Goal: Task Accomplishment & Management: Manage account settings

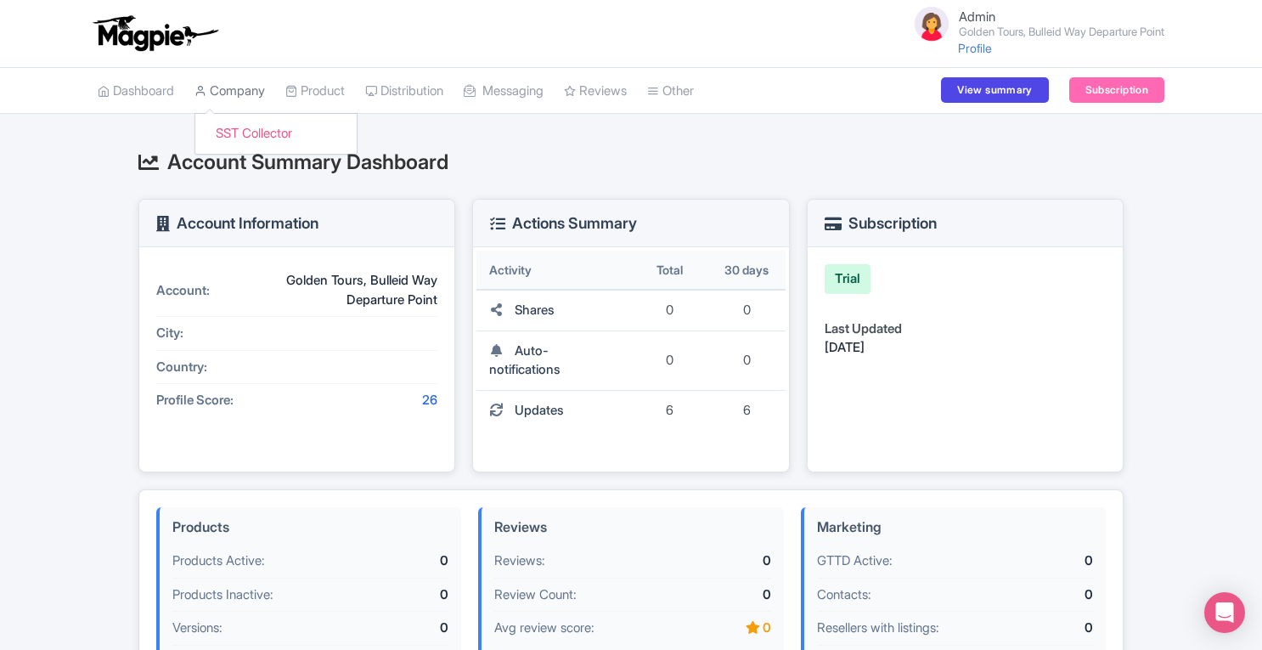
click at [240, 87] on link "Company" at bounding box center [229, 91] width 70 height 47
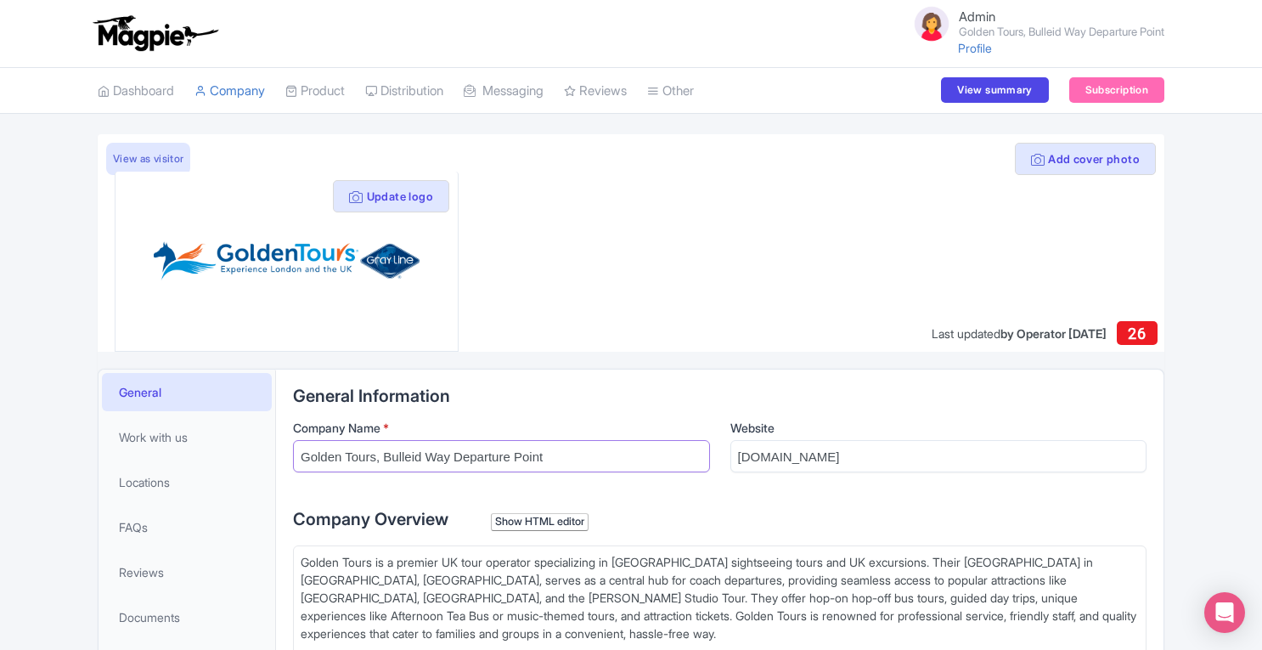
drag, startPoint x: 374, startPoint y: 454, endPoint x: 552, endPoint y: 462, distance: 177.6
click at [552, 462] on input "Golden Tours, Bulleid Way Departure Point" at bounding box center [501, 456] width 417 height 32
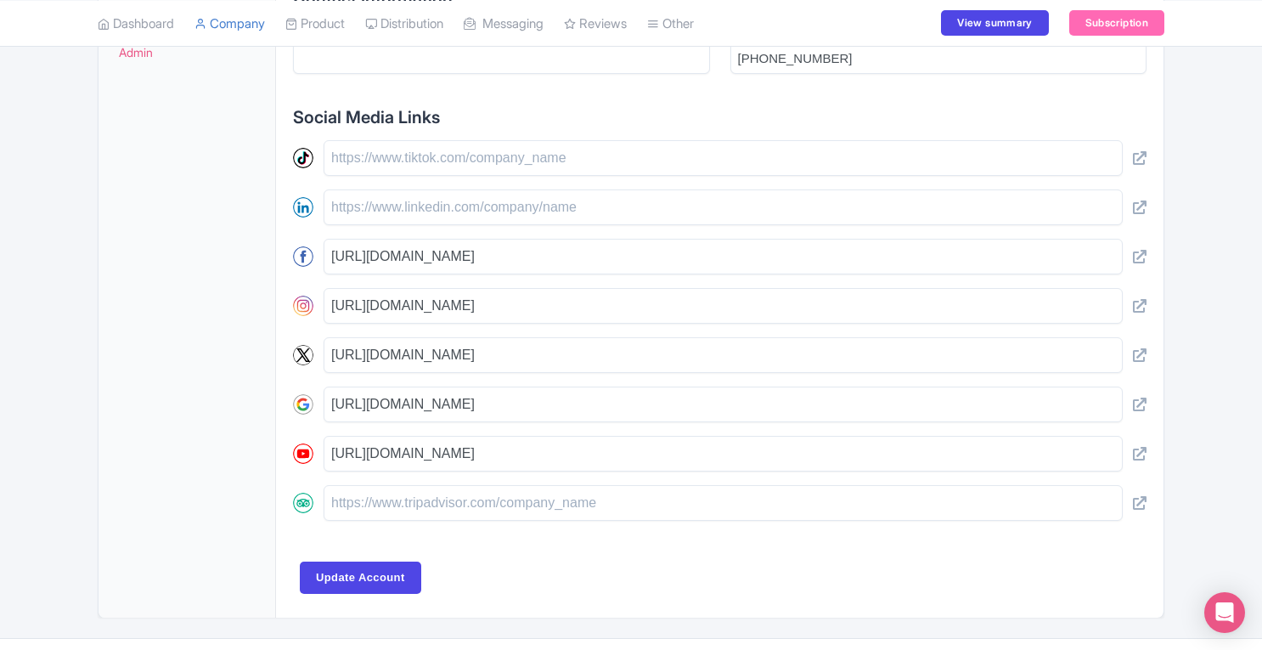
scroll to position [703, 0]
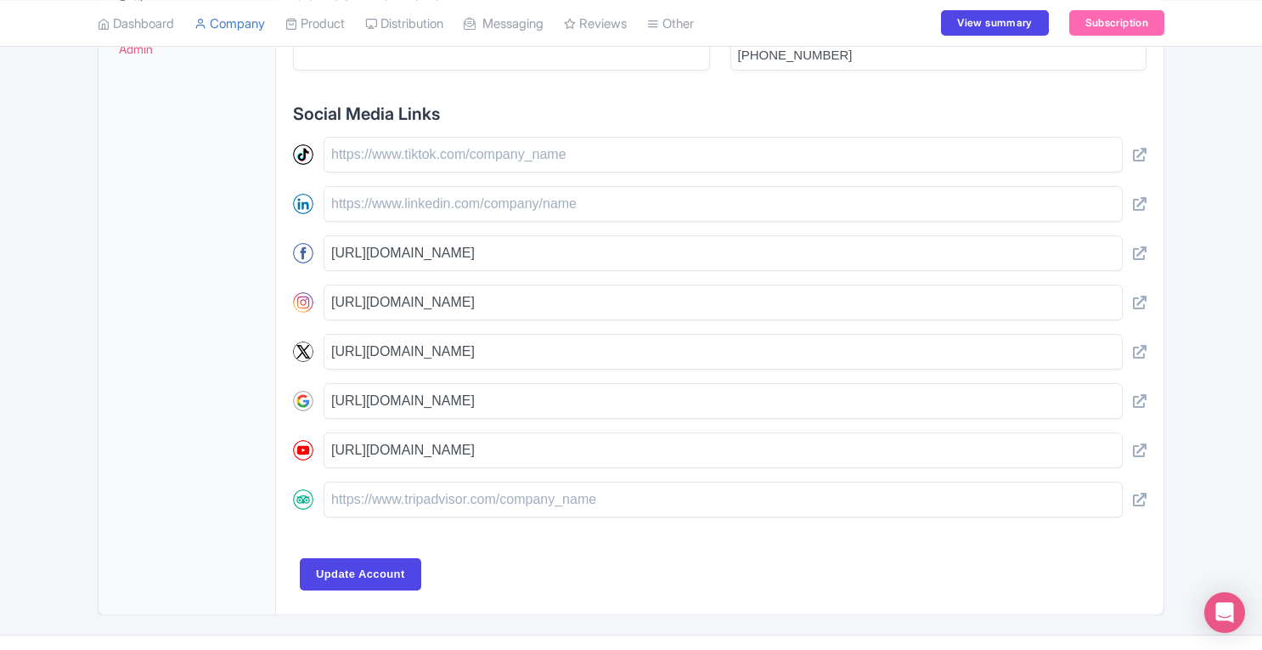
type input "Golden Tours"
click at [493, 492] on input "text" at bounding box center [722, 499] width 799 height 36
paste input "[URL][DOMAIN_NAME]"
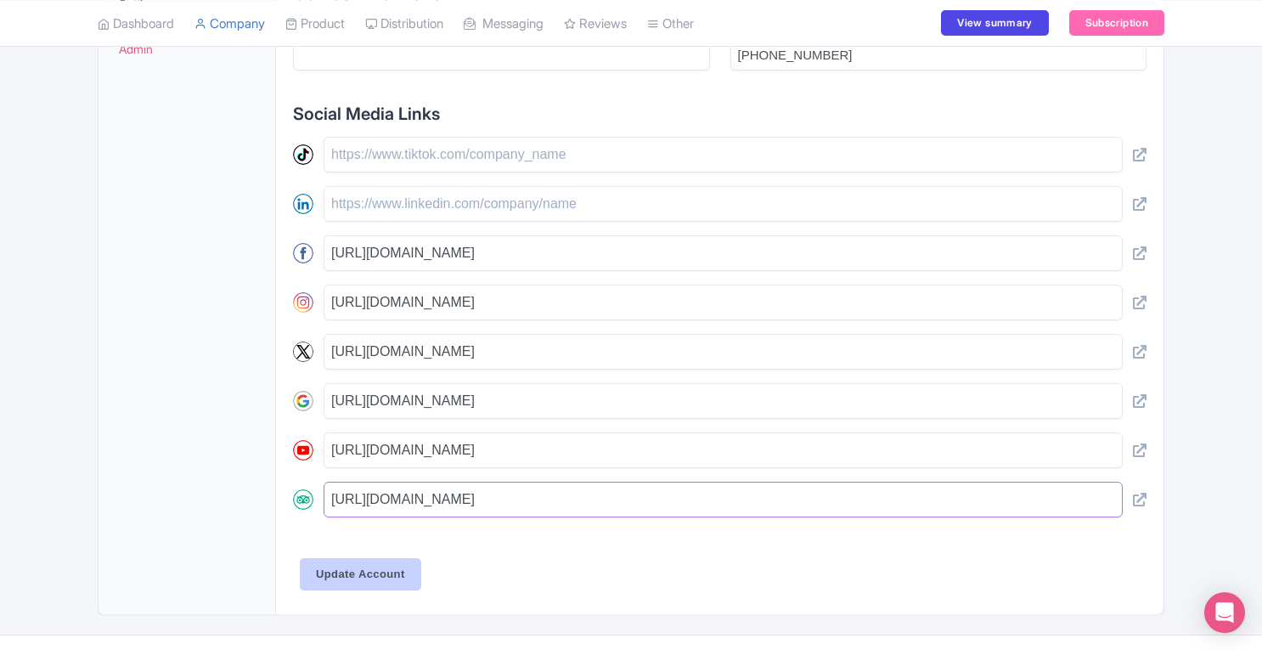
type input "[URL][DOMAIN_NAME]"
click at [375, 560] on input "Update Account" at bounding box center [360, 574] width 121 height 32
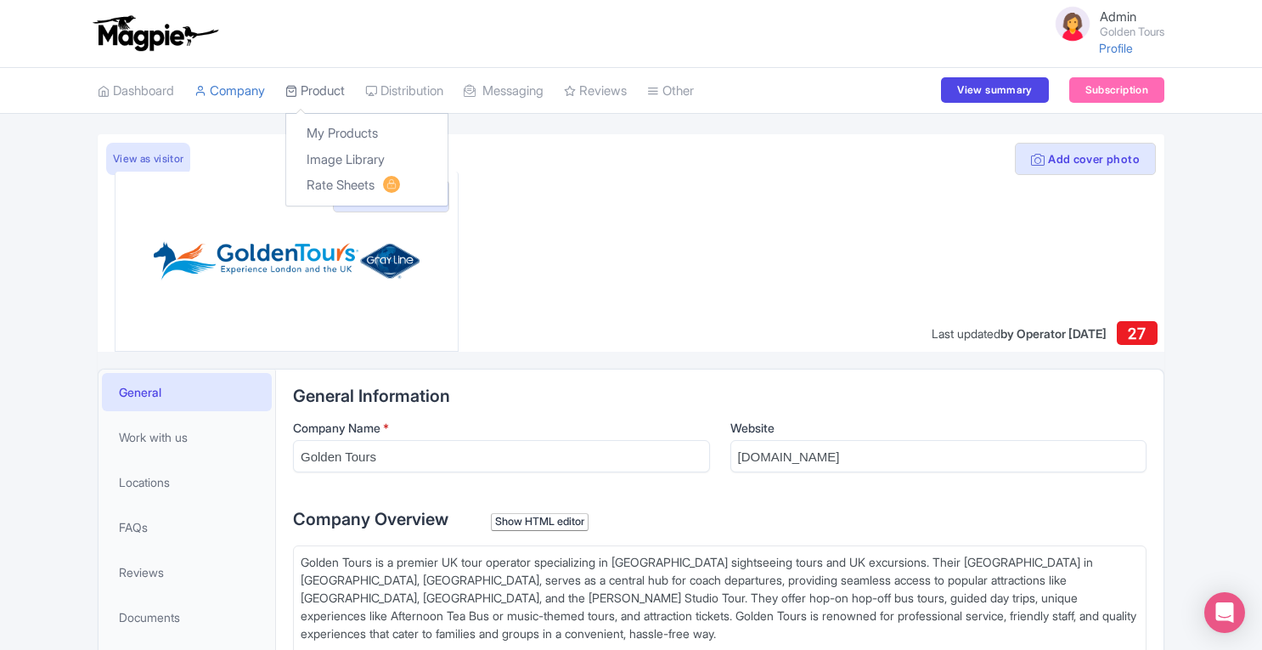
click at [312, 91] on link "Product" at bounding box center [314, 91] width 59 height 47
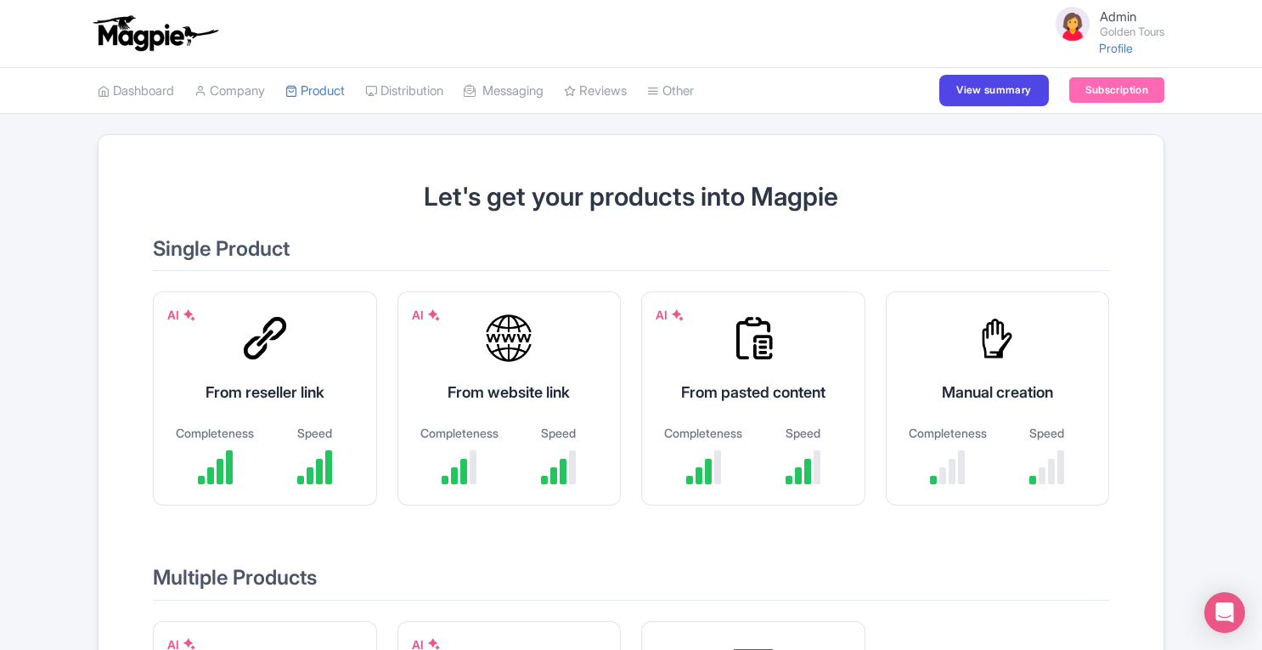
scroll to position [241, 0]
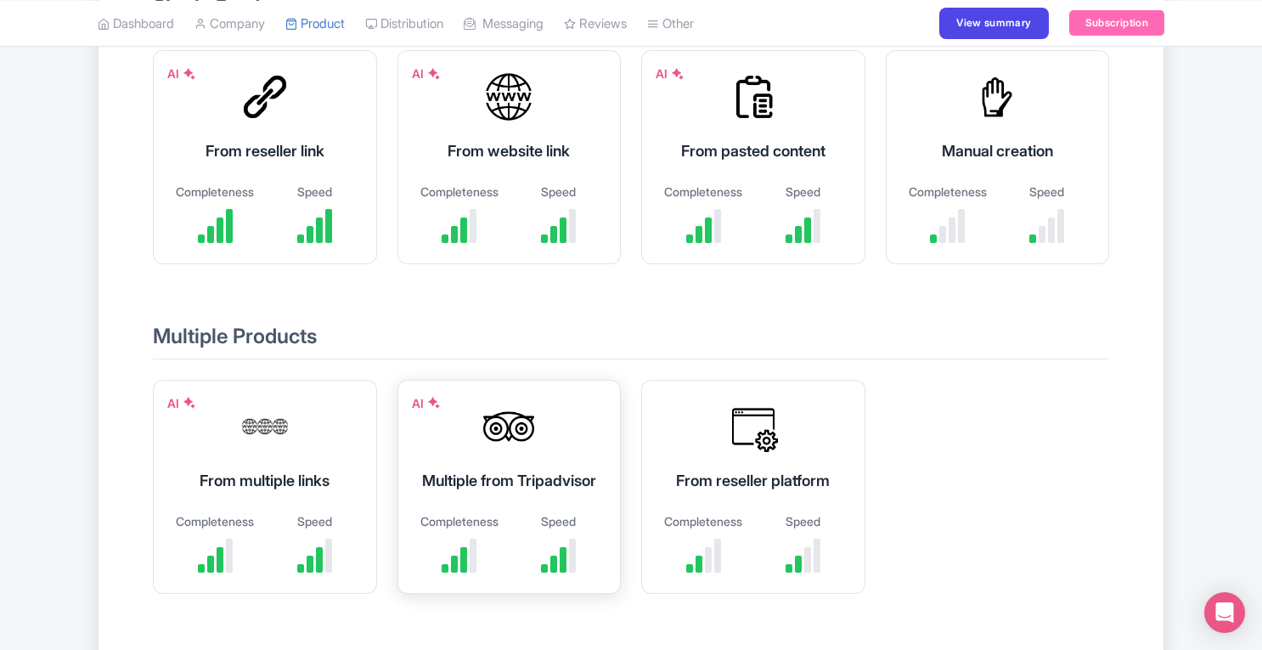
click at [576, 440] on div "AI Multiple from Tripadvisor Completeness Speed" at bounding box center [509, 487] width 224 height 214
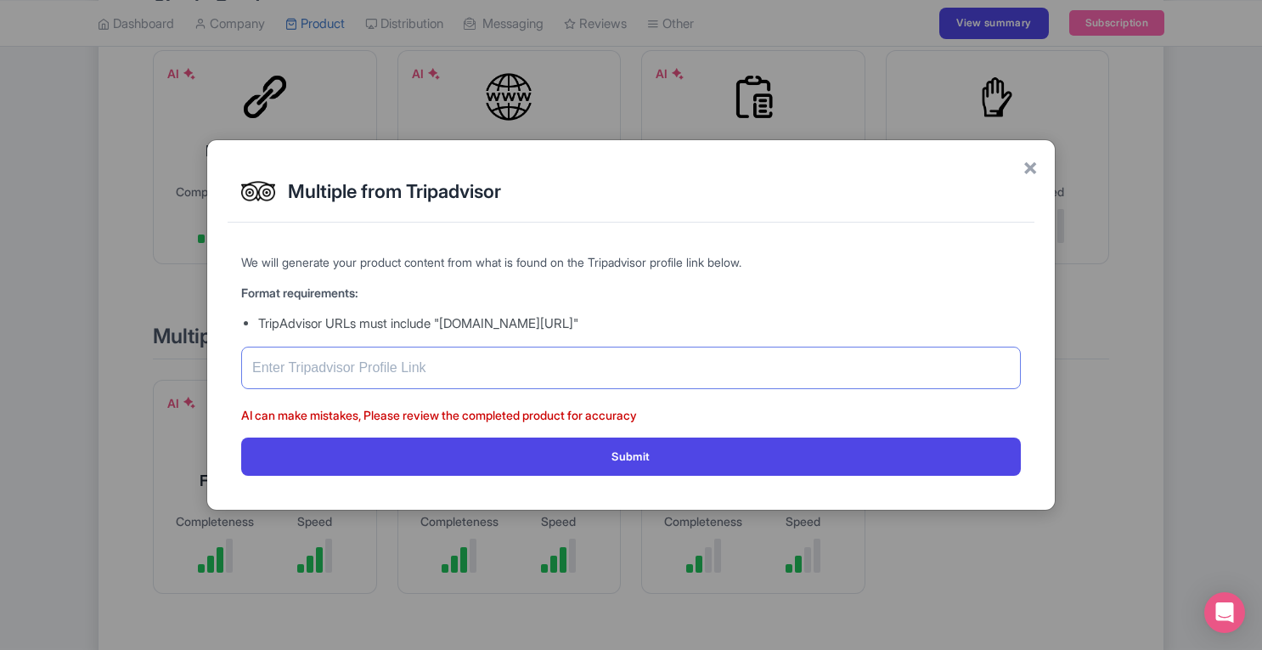
click at [557, 358] on input "text" at bounding box center [630, 367] width 779 height 42
paste input "https://www.tripadvisor.com/Attraction_Review-g186338-d663796-Reviews-Golden_To…"
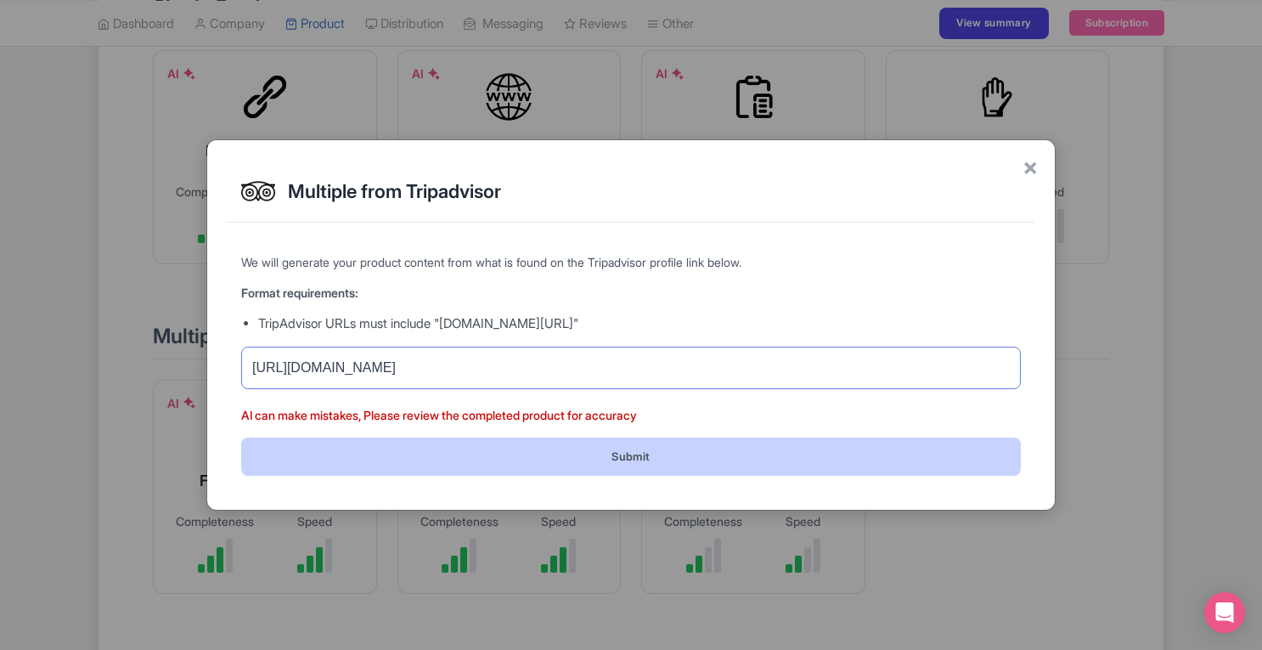
type input "https://www.tripadvisor.com/Attraction_Review-g186338-d663796-Reviews-Golden_To…"
click at [557, 449] on button "Submit" at bounding box center [630, 456] width 779 height 38
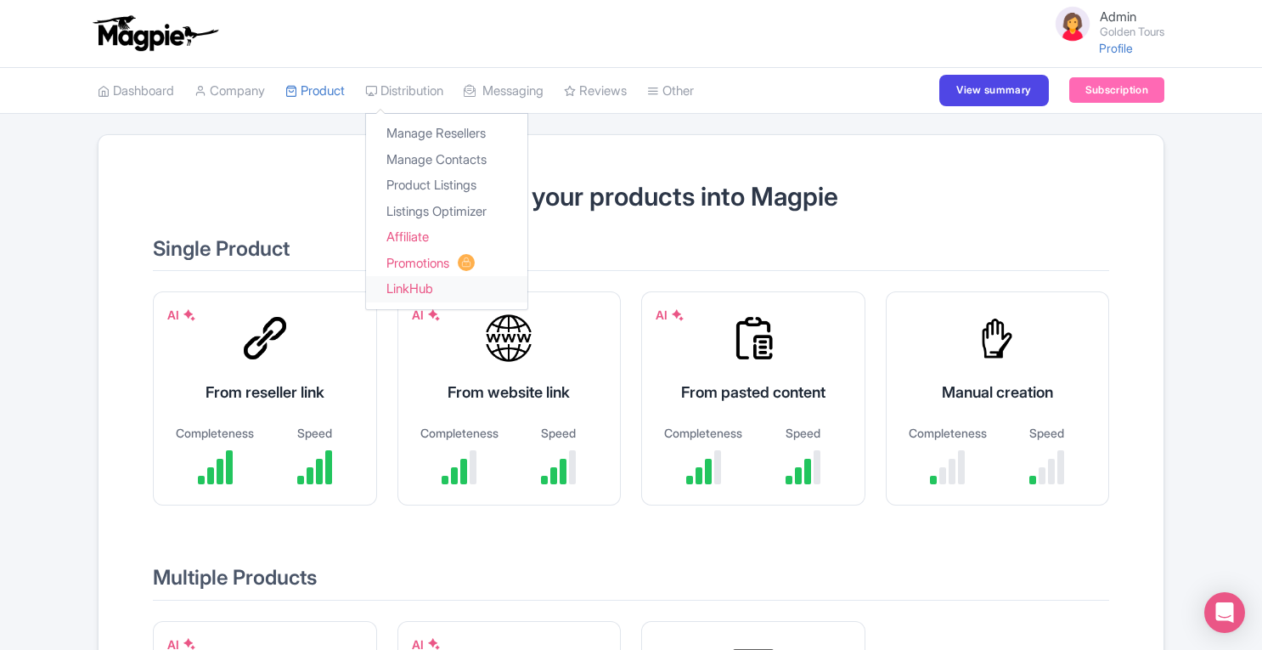
click at [433, 295] on link "LinkHub" at bounding box center [446, 289] width 161 height 26
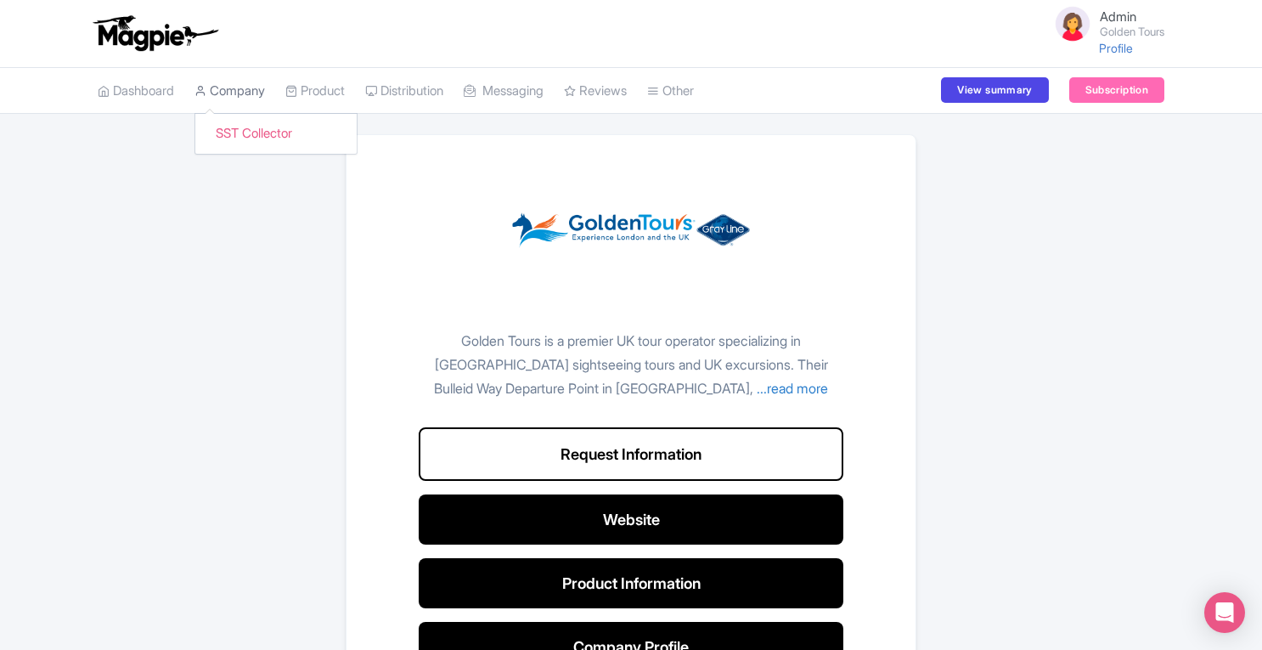
click at [248, 91] on link "Company" at bounding box center [229, 91] width 70 height 47
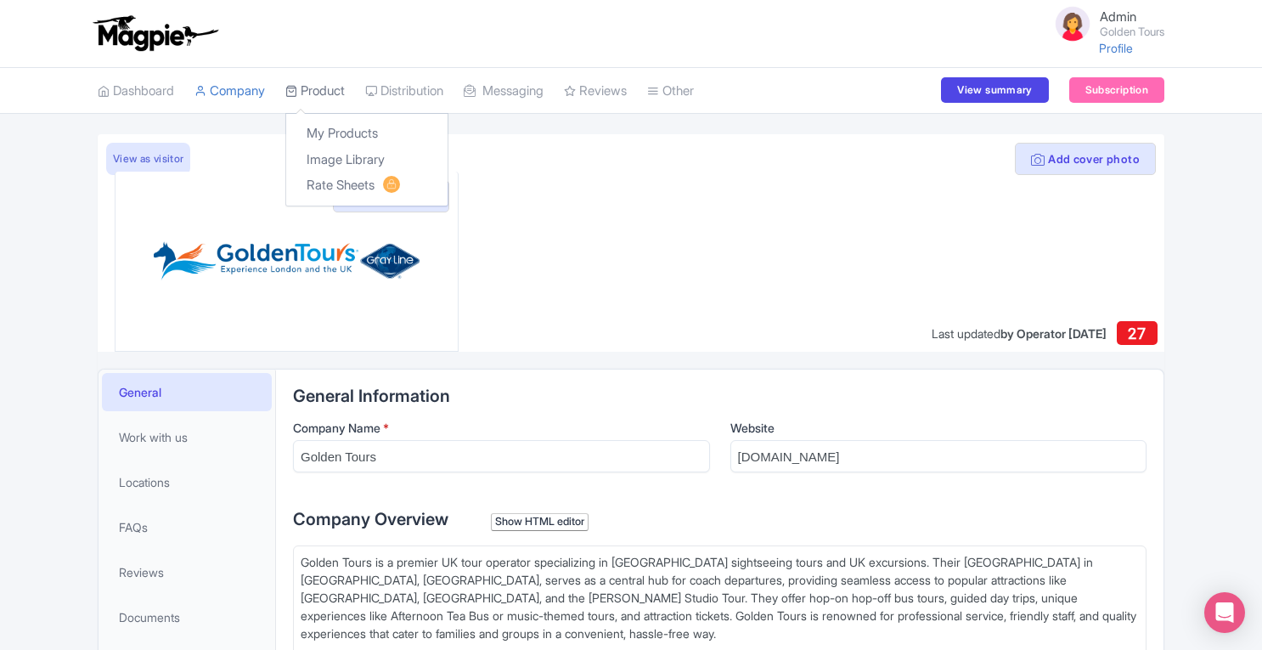
click at [325, 101] on link "Product" at bounding box center [314, 91] width 59 height 47
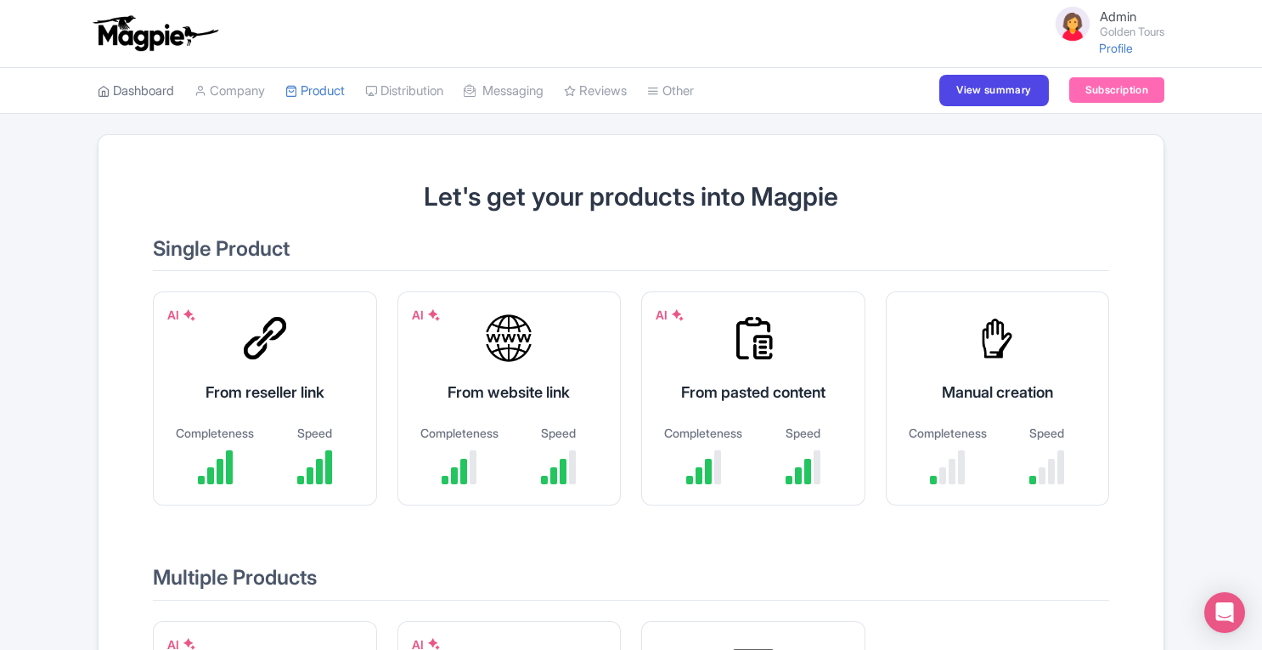
click at [148, 95] on link "Dashboard" at bounding box center [136, 91] width 76 height 47
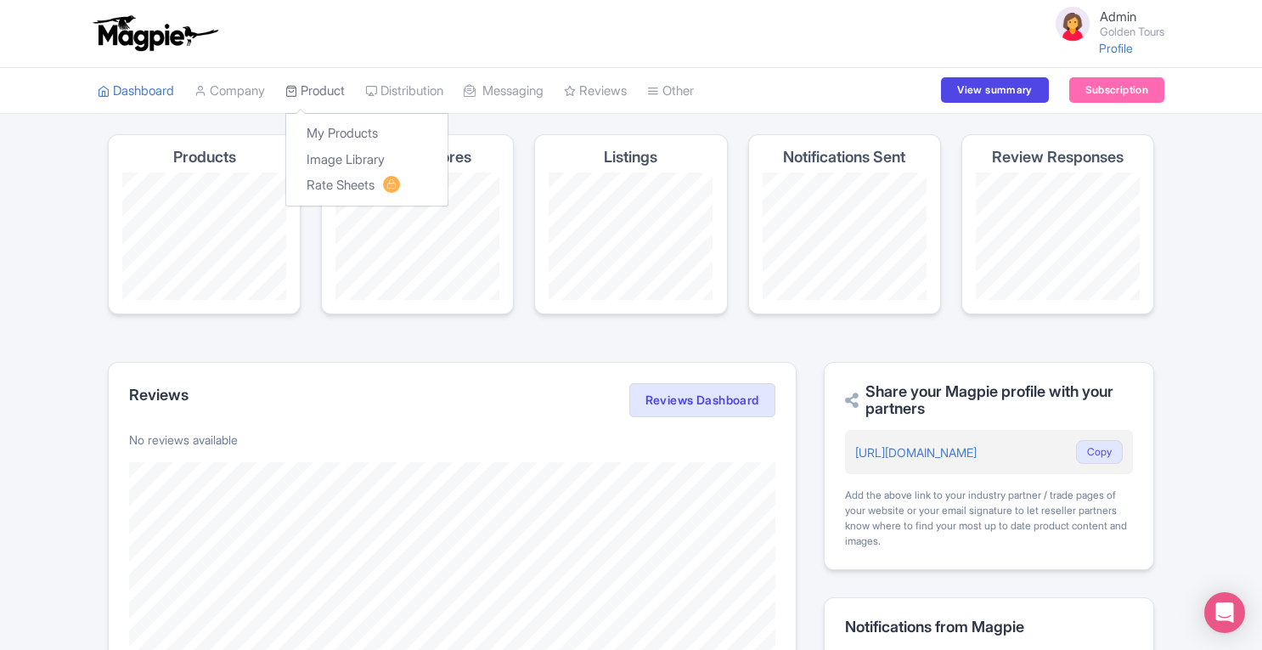
click at [331, 93] on link "Product" at bounding box center [314, 91] width 59 height 47
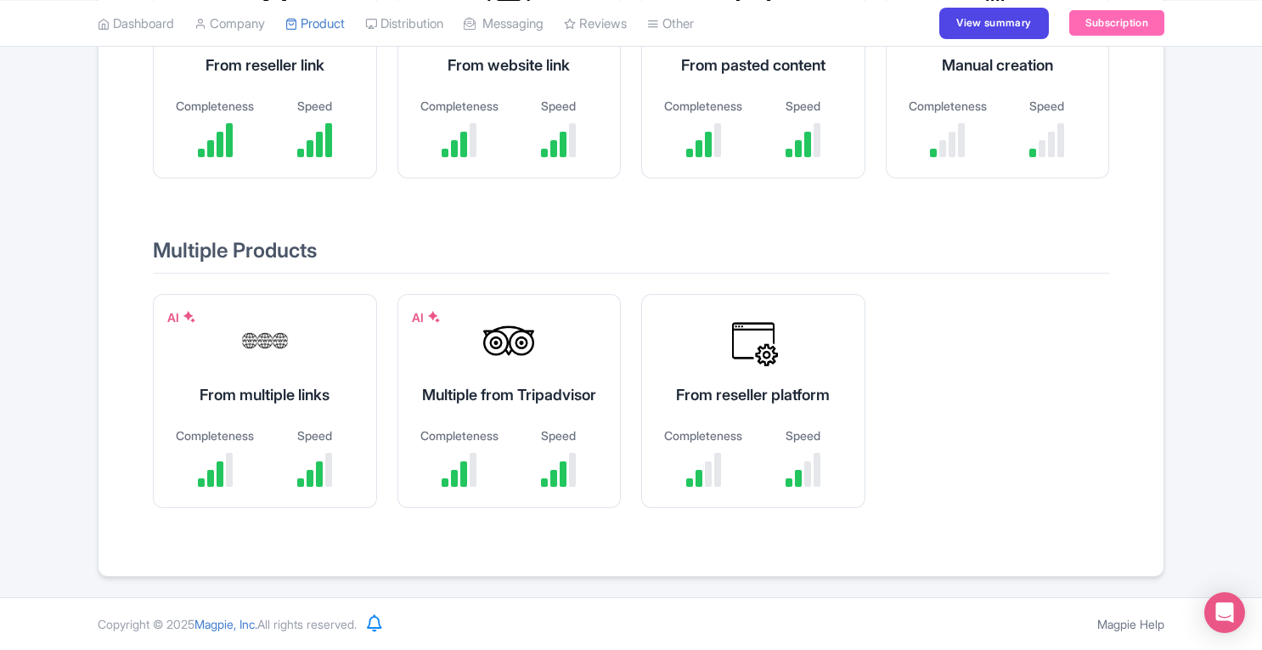
scroll to position [333, 0]
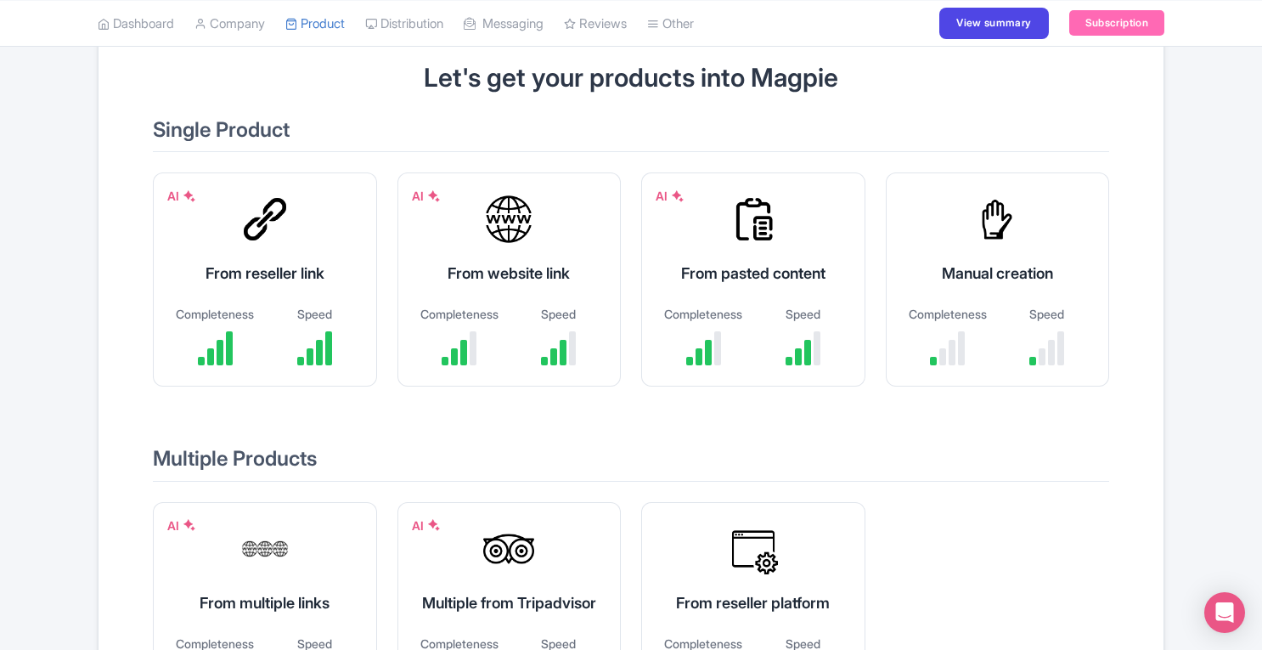
scroll to position [22, 0]
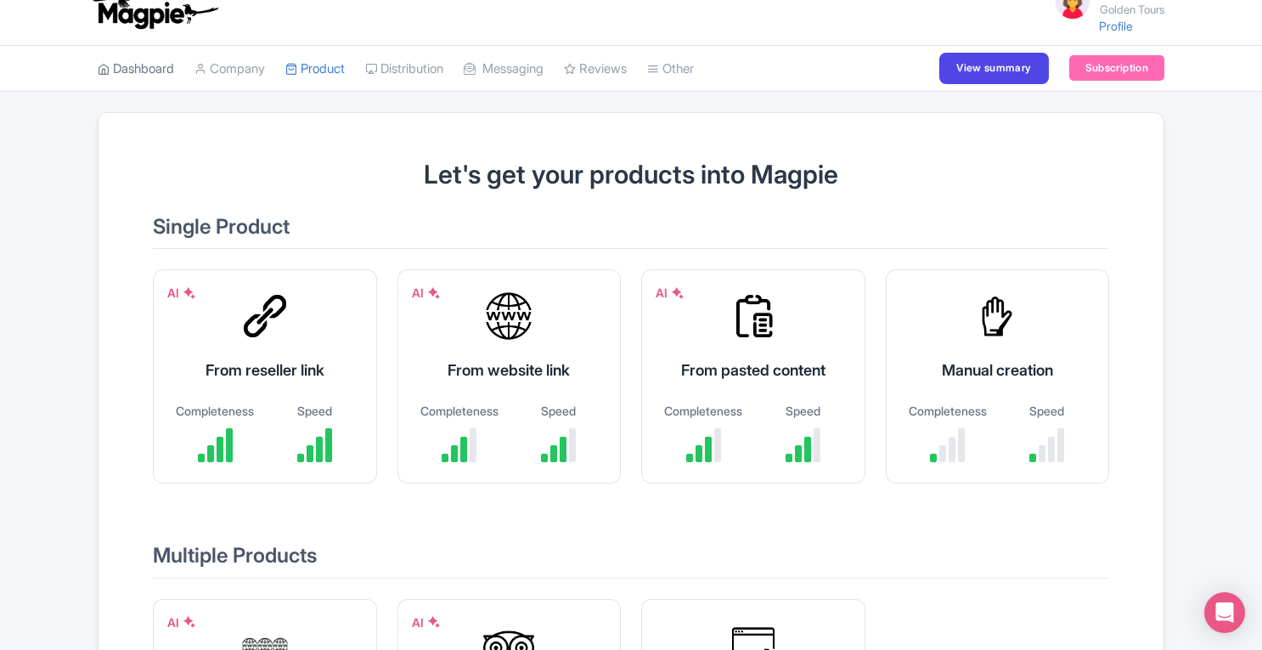
click at [155, 67] on link "Dashboard" at bounding box center [136, 69] width 76 height 47
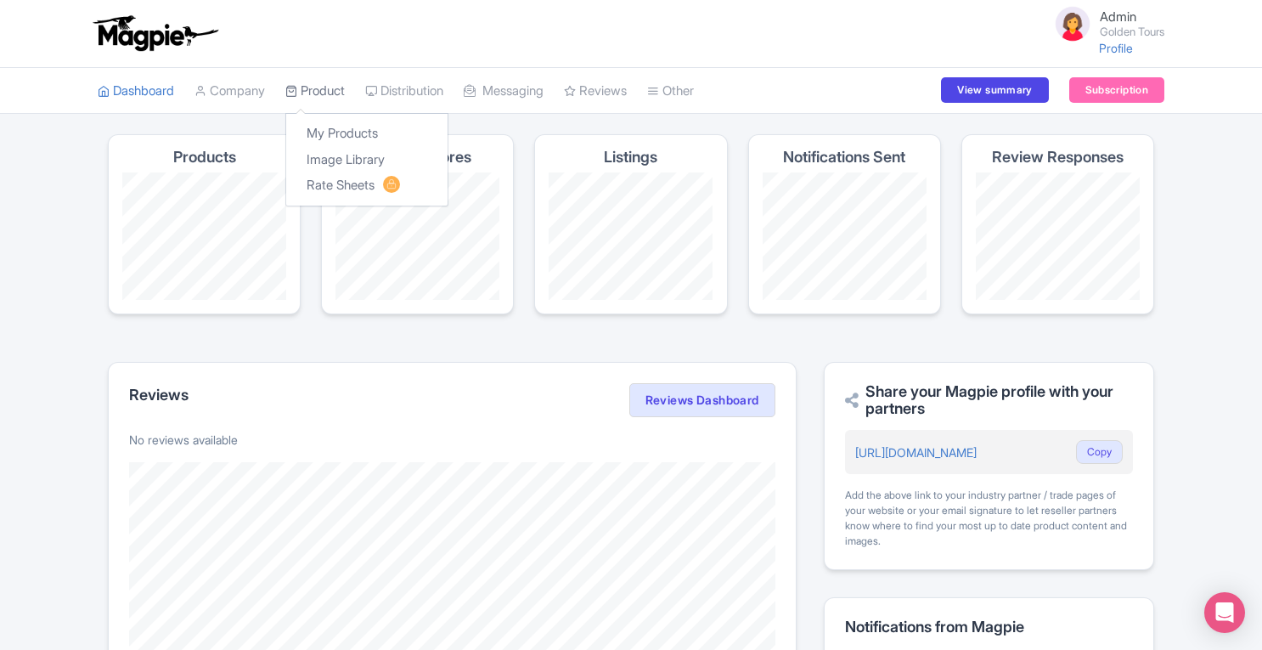
click at [311, 84] on link "Product" at bounding box center [314, 91] width 59 height 47
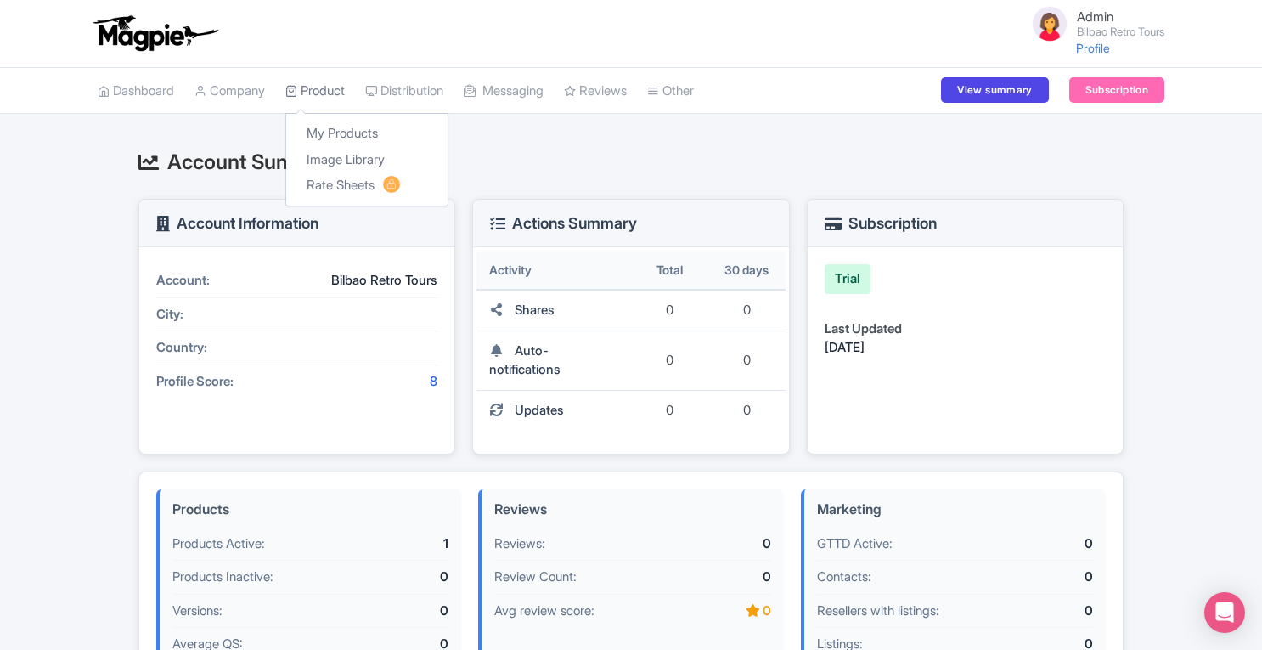
click at [327, 82] on link "Product" at bounding box center [314, 91] width 59 height 47
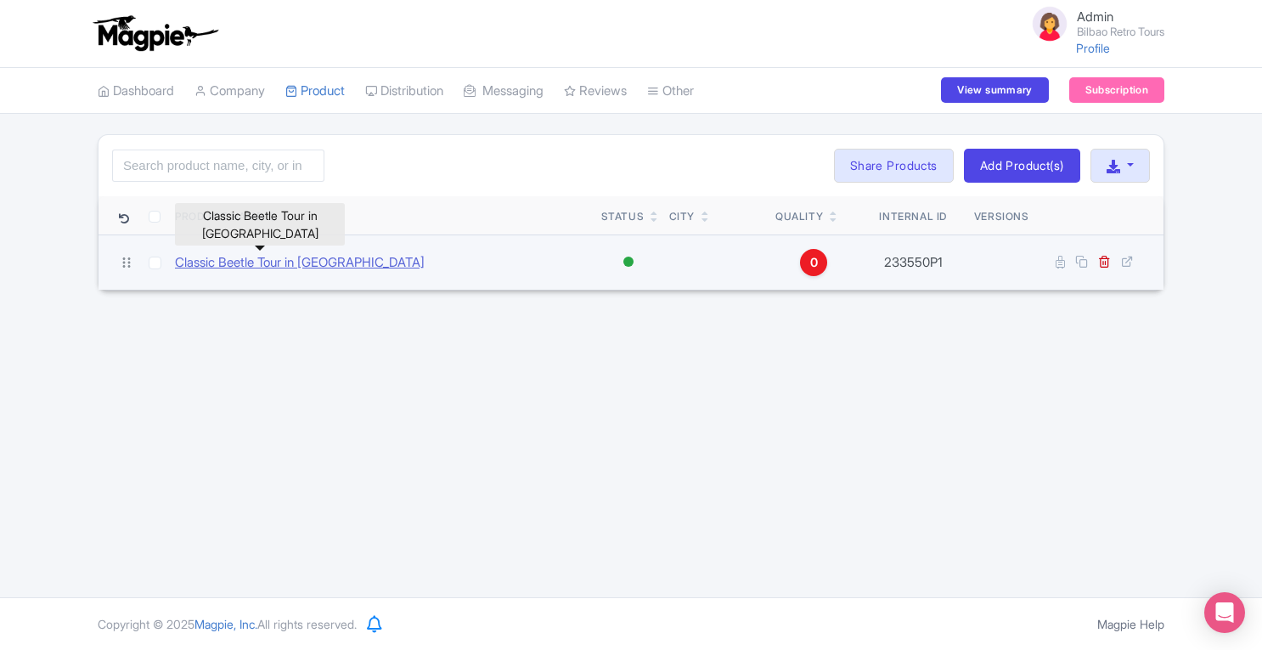
click at [333, 261] on link "Classic Beetle Tour in [GEOGRAPHIC_DATA]" at bounding box center [300, 263] width 250 height 20
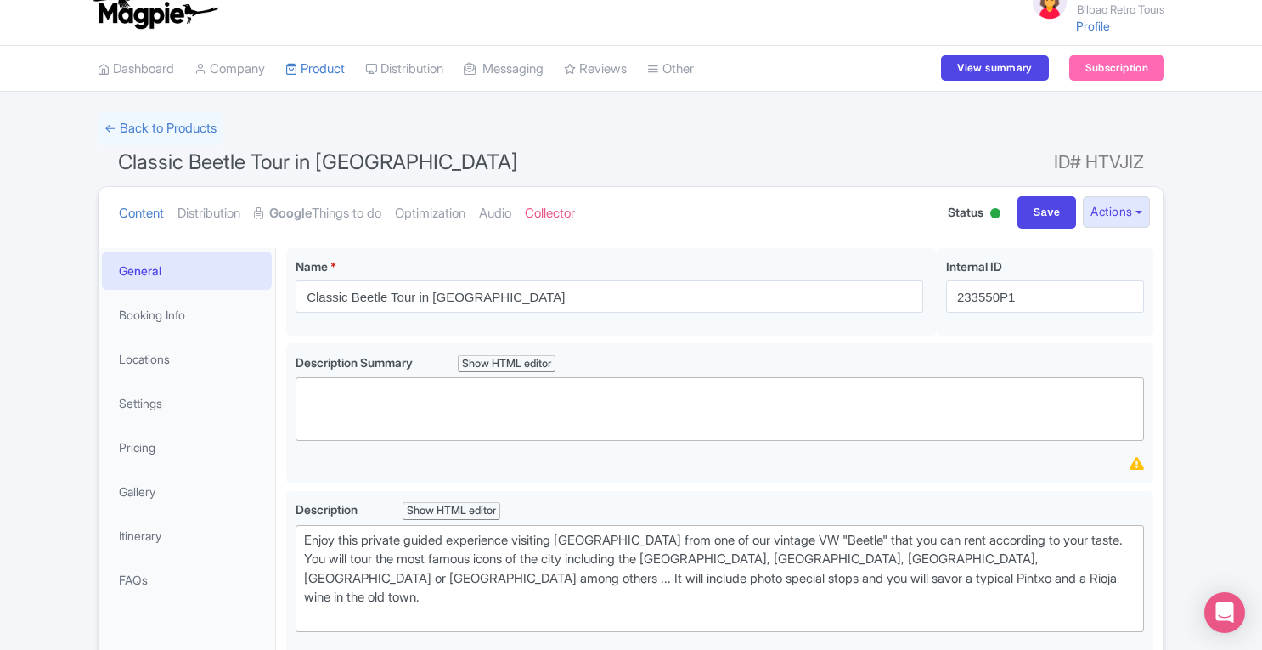
scroll to position [5, 0]
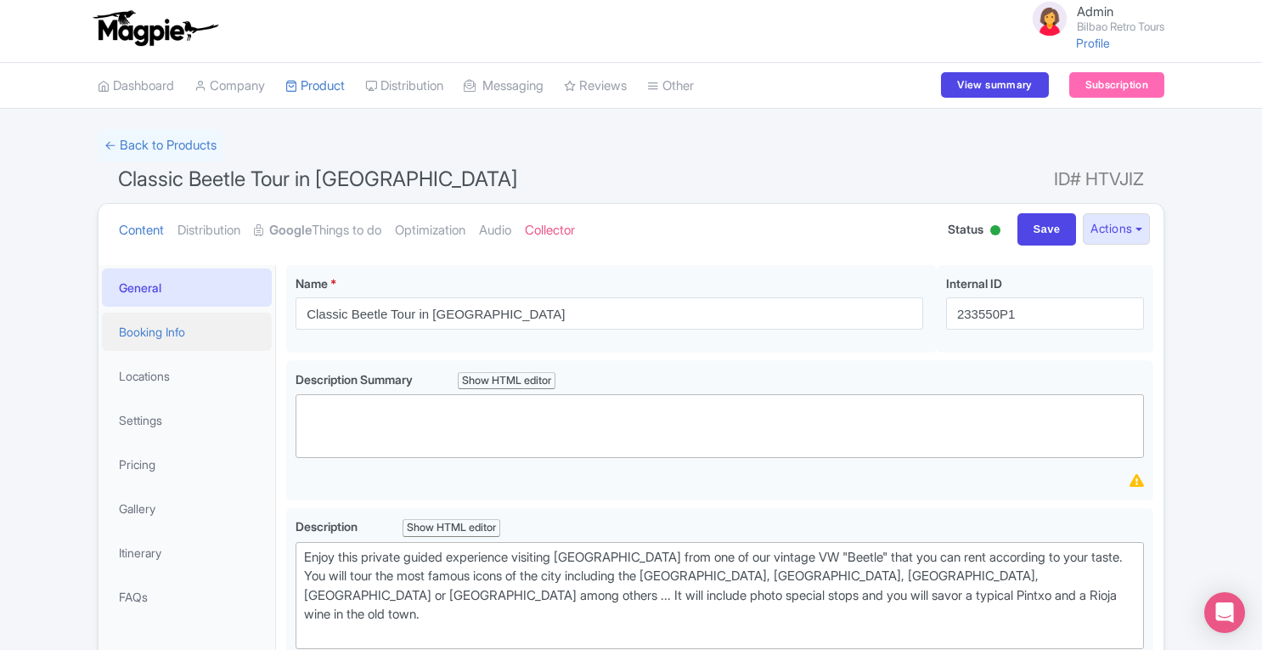
click at [158, 326] on link "Booking Info" at bounding box center [187, 331] width 170 height 38
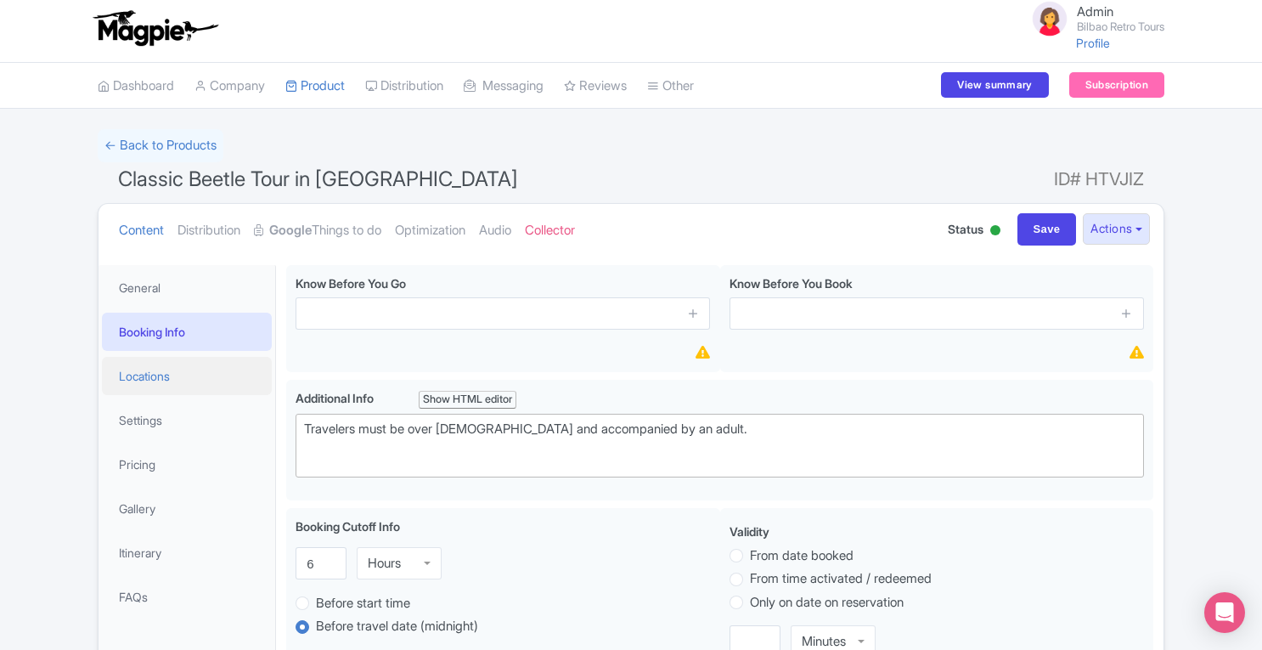
click at [149, 374] on link "Locations" at bounding box center [187, 376] width 170 height 38
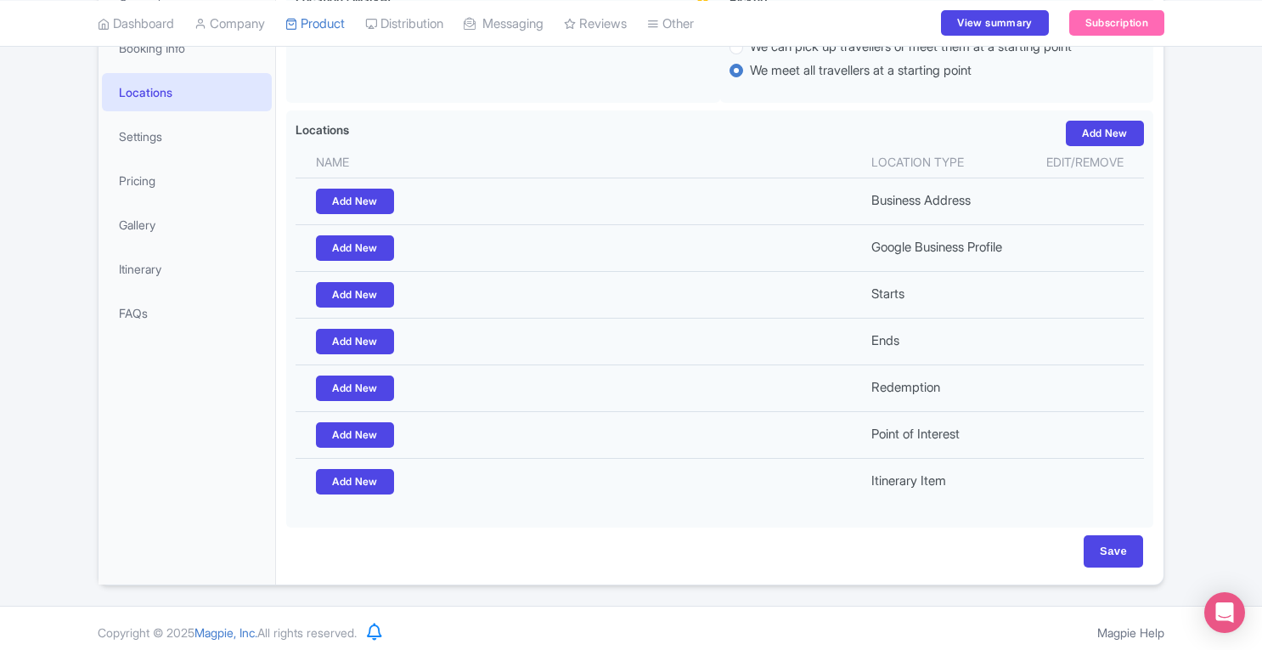
scroll to position [290, 0]
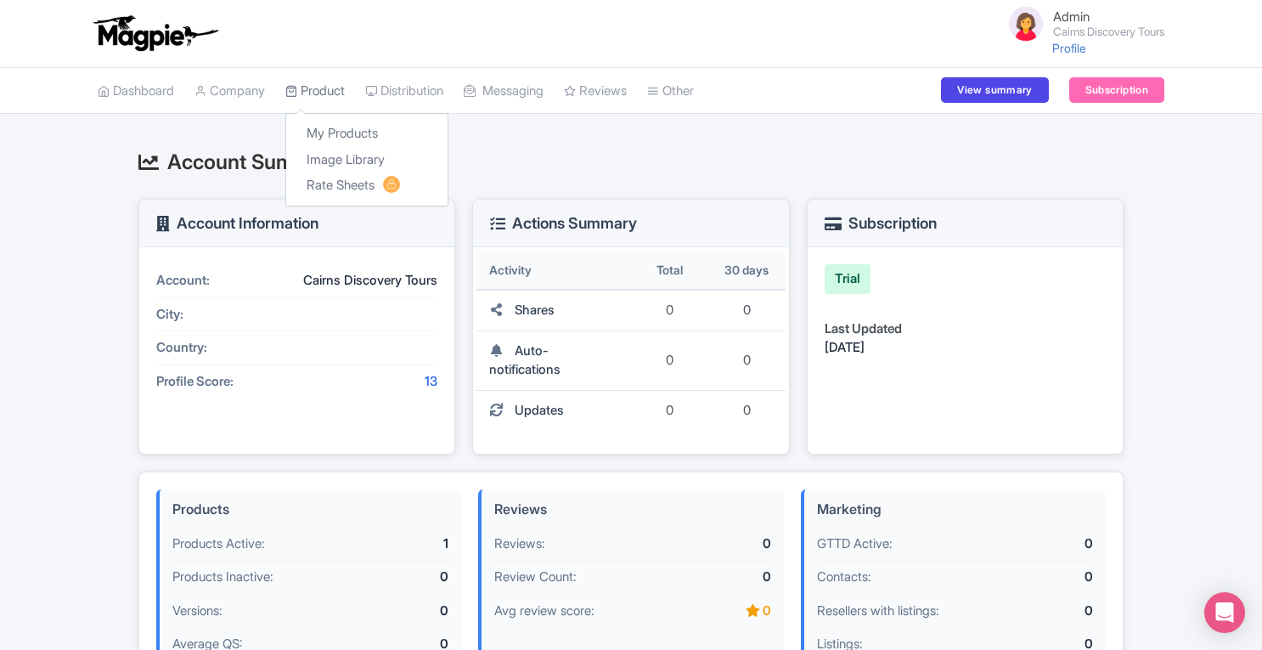
click at [325, 88] on link "Product" at bounding box center [314, 91] width 59 height 47
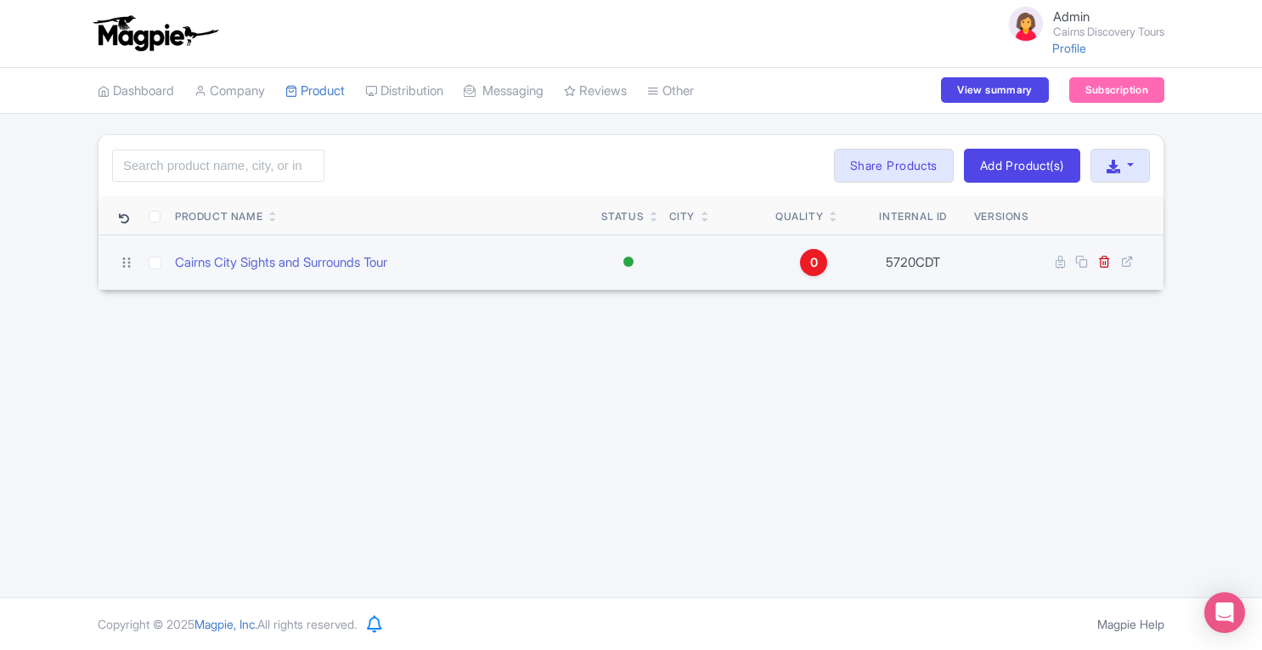
click at [817, 262] on span "0" at bounding box center [814, 262] width 8 height 19
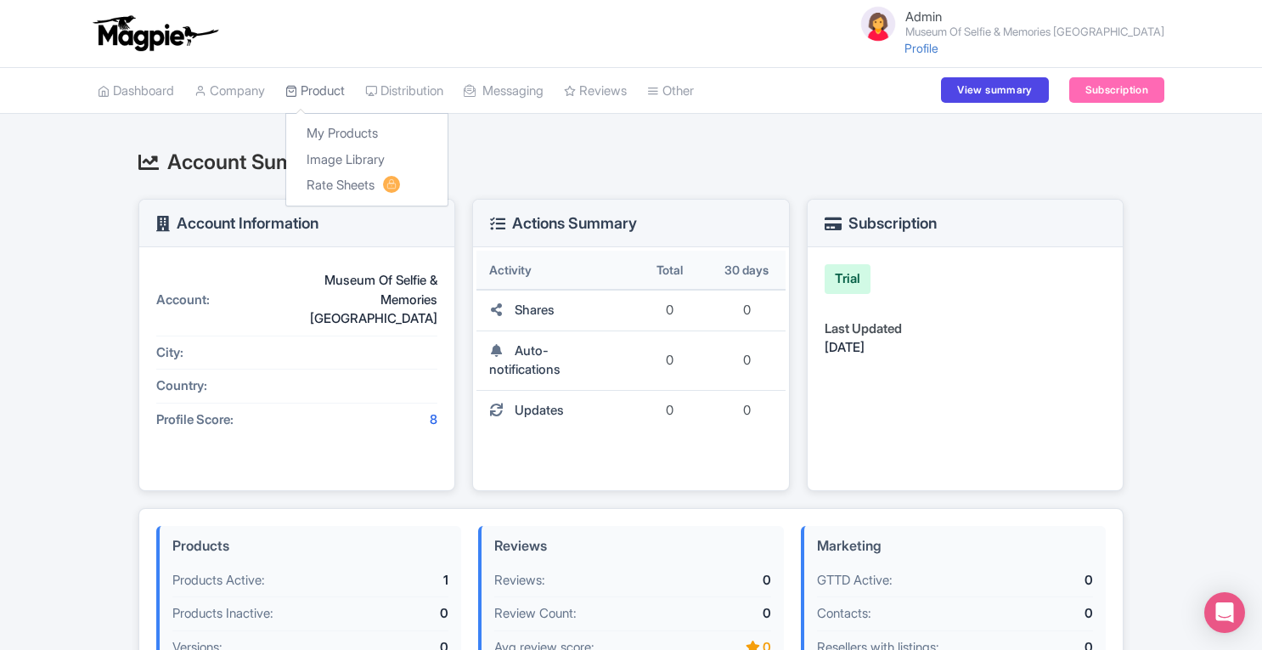
click at [312, 91] on link "Product" at bounding box center [314, 91] width 59 height 47
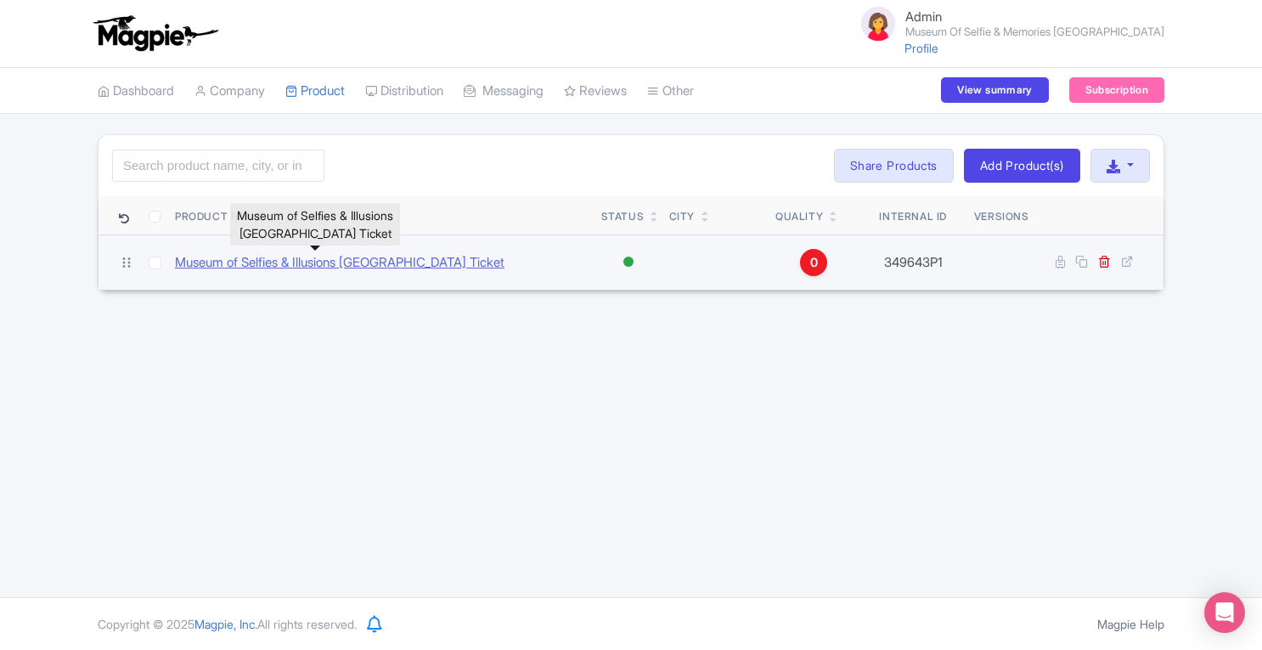
click at [358, 255] on link "Museum of Selfies & Illusions Dubrovnik Ticket" at bounding box center [339, 263] width 329 height 20
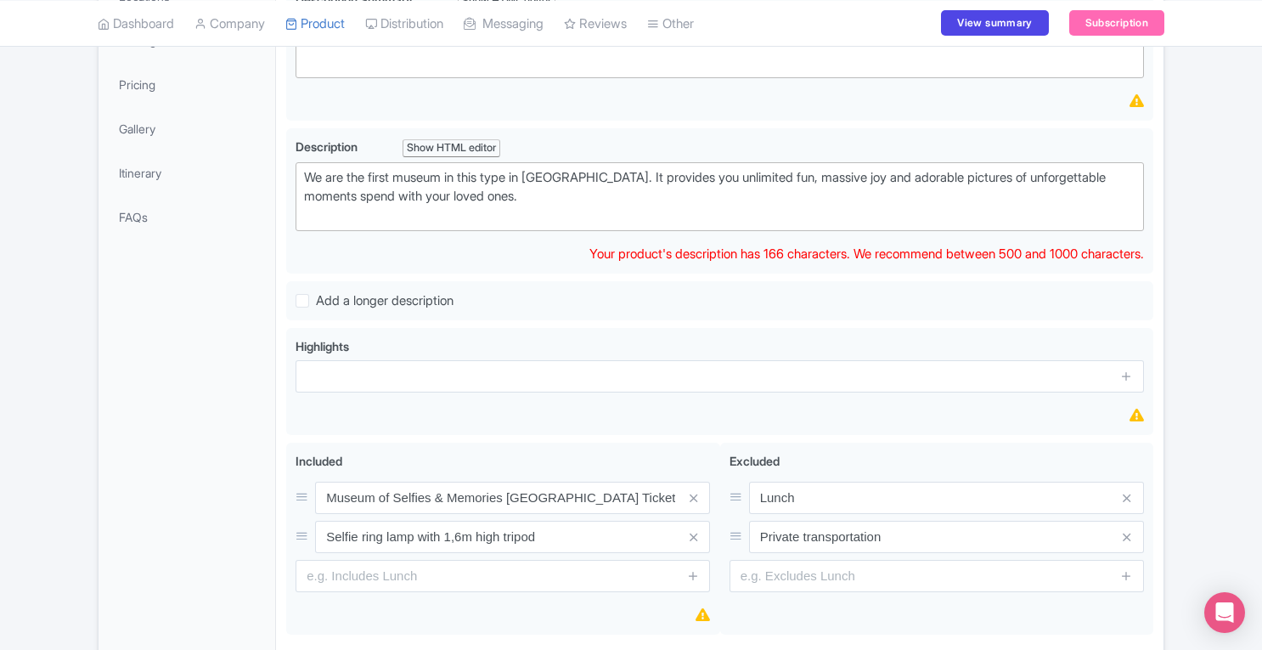
scroll to position [383, 0]
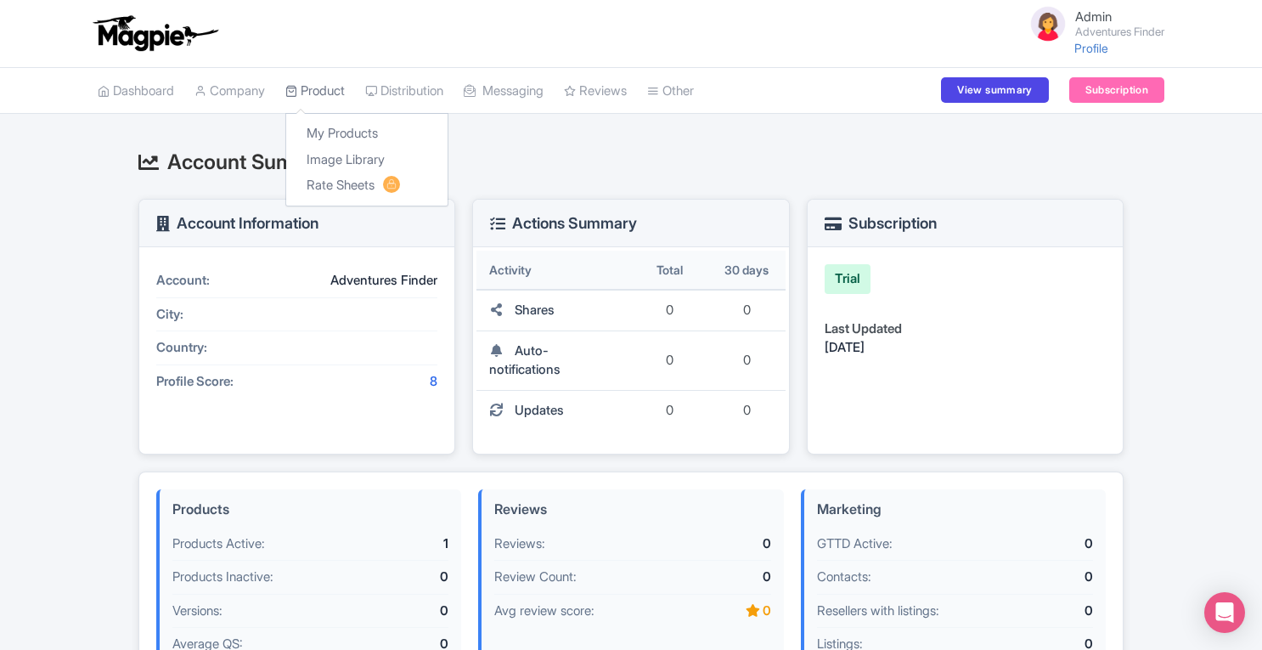
click at [310, 87] on link "Product" at bounding box center [314, 91] width 59 height 47
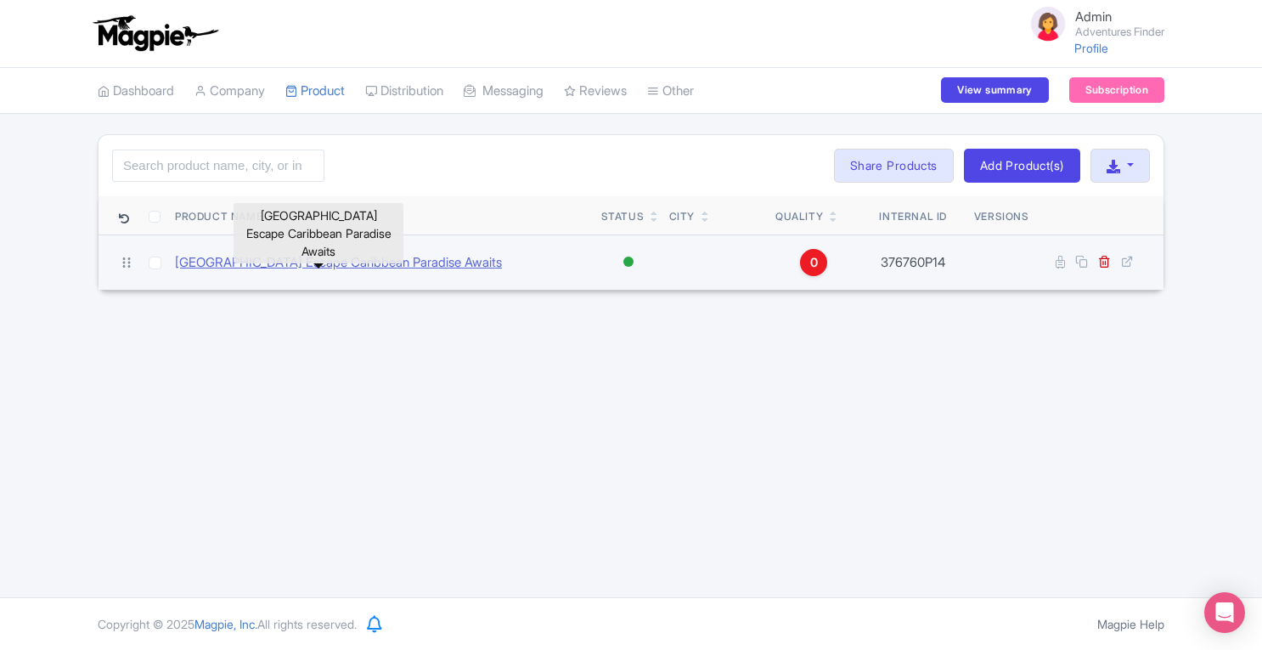
click at [448, 257] on link "Saona Island Escape Caribbean Paradise Awaits" at bounding box center [338, 263] width 327 height 20
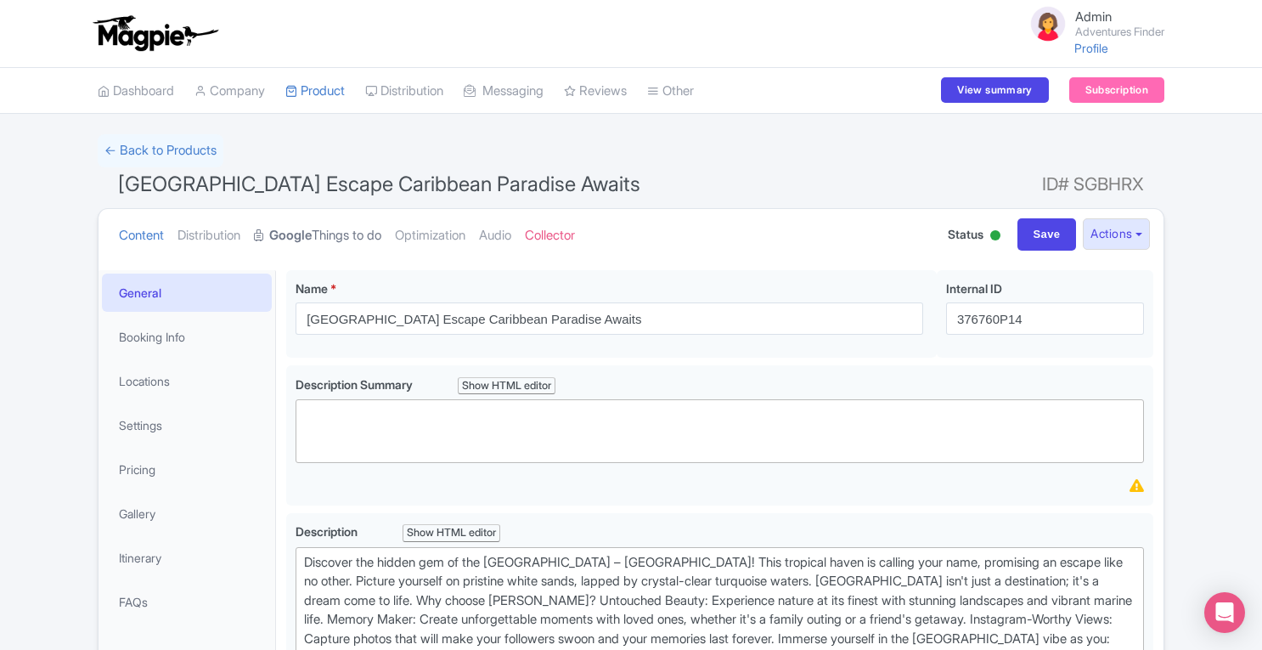
click at [370, 240] on link "Google Things to do" at bounding box center [317, 235] width 127 height 53
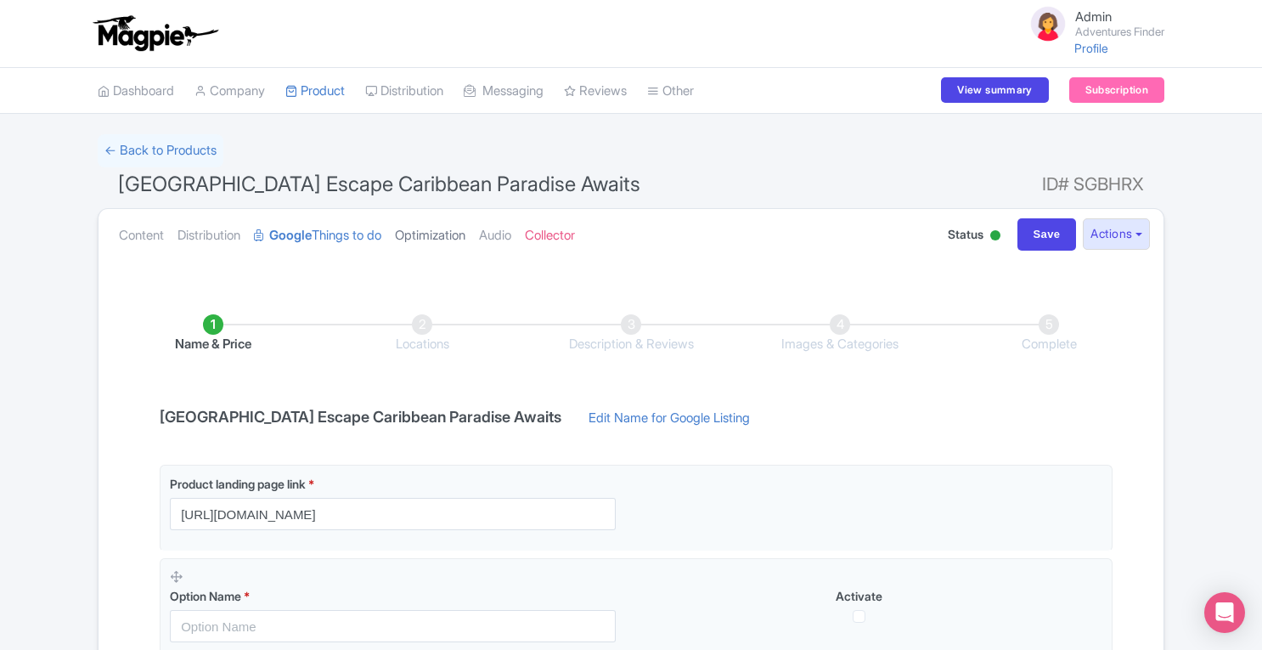
click at [436, 228] on link "Optimization" at bounding box center [430, 235] width 70 height 53
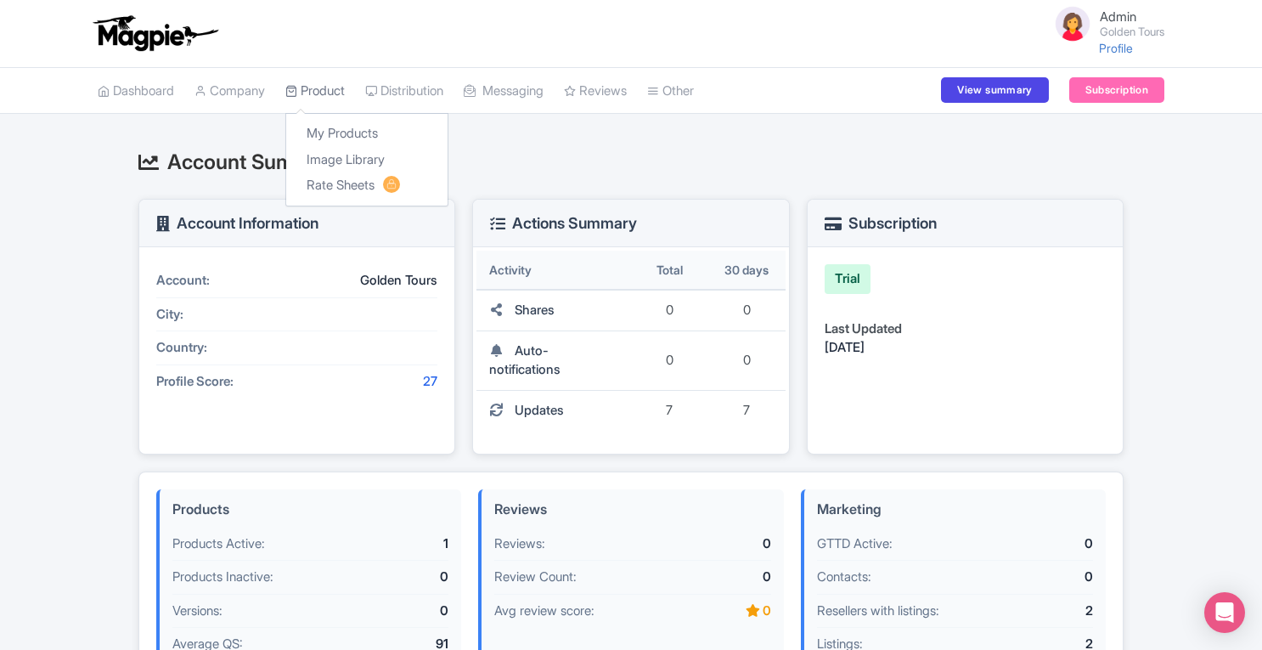
click at [337, 96] on link "Product" at bounding box center [314, 91] width 59 height 47
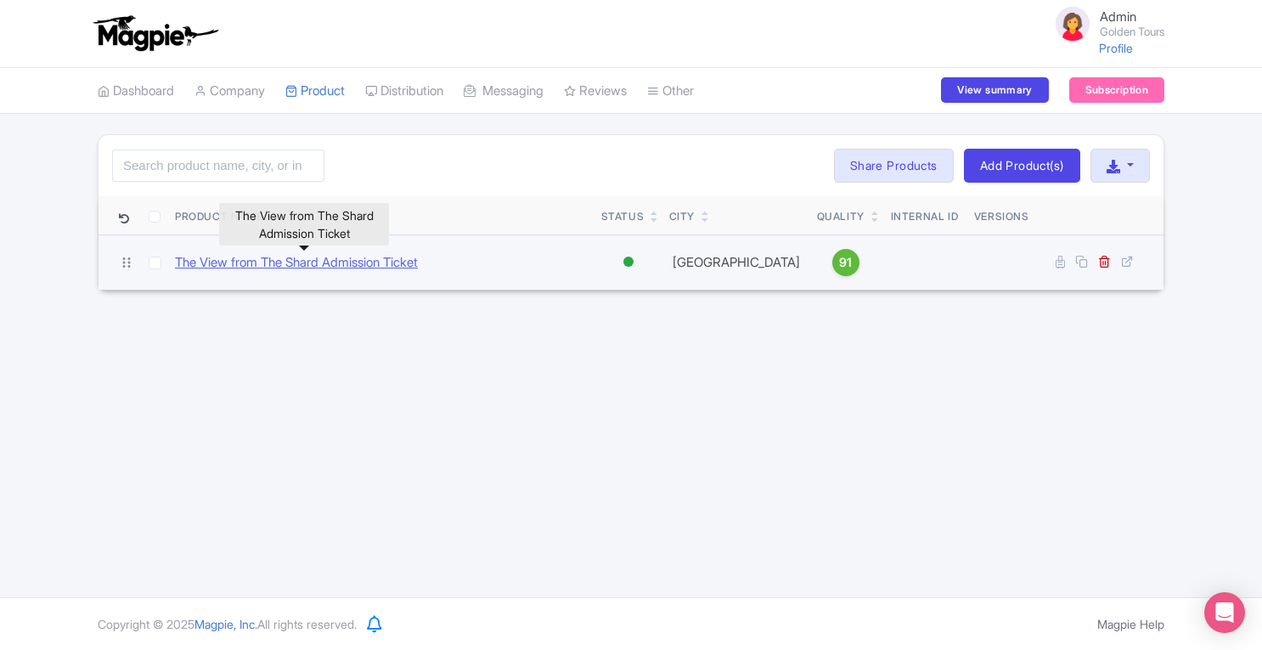
click at [418, 258] on link "The View from The Shard Admission Ticket" at bounding box center [296, 263] width 243 height 20
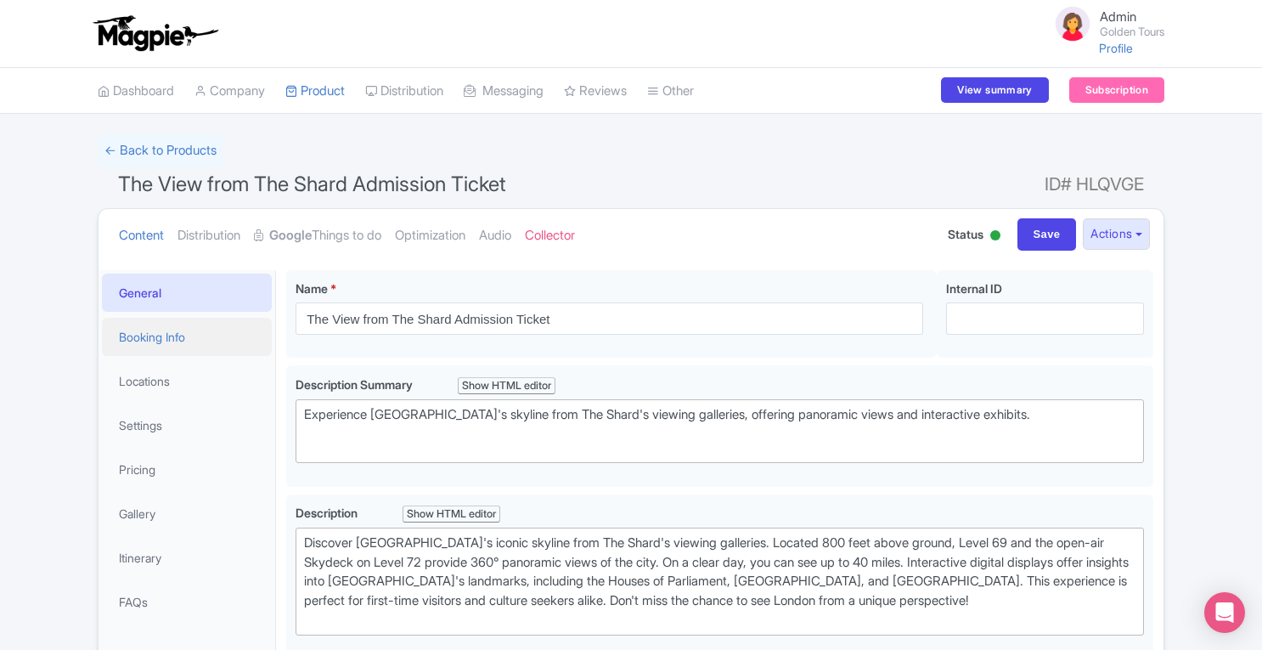
click at [156, 338] on link "Booking Info" at bounding box center [187, 337] width 170 height 38
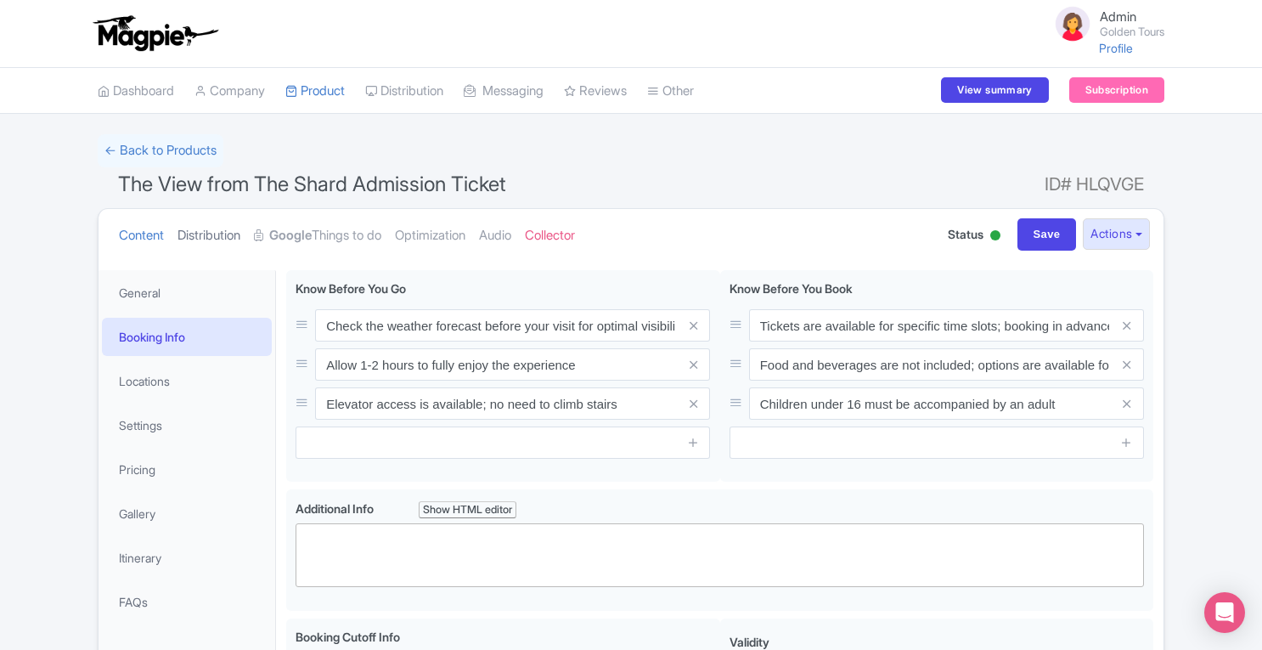
click at [220, 244] on link "Distribution" at bounding box center [208, 235] width 63 height 53
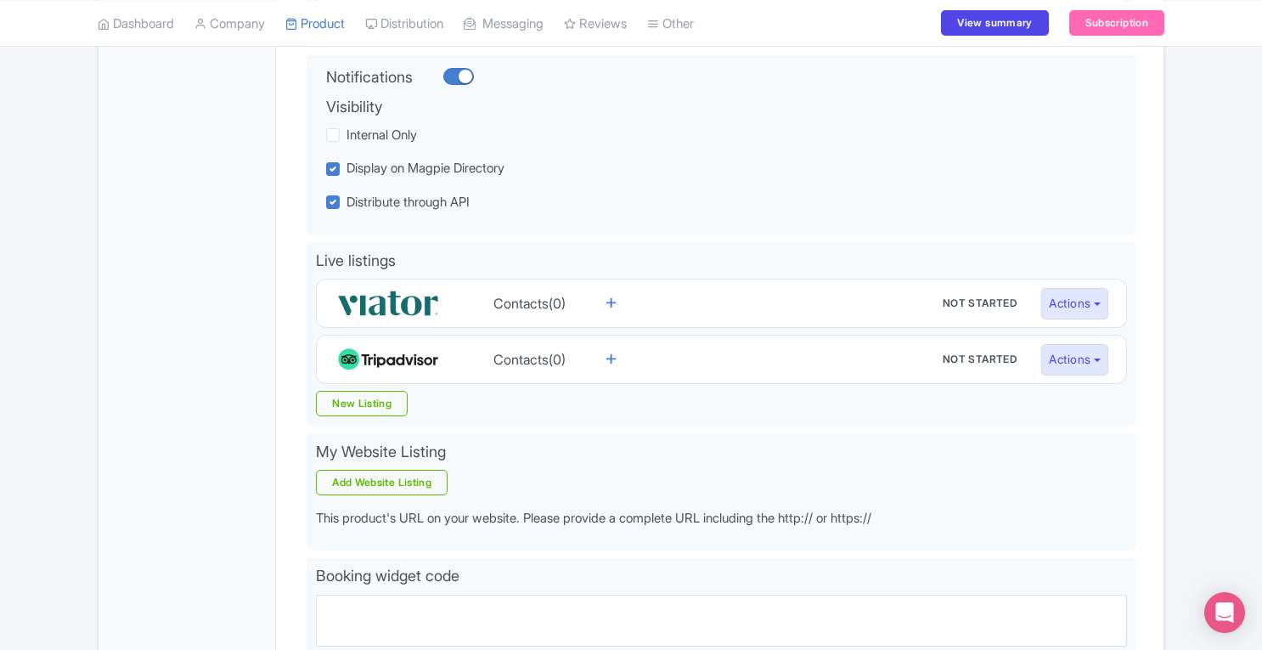
scroll to position [372, 0]
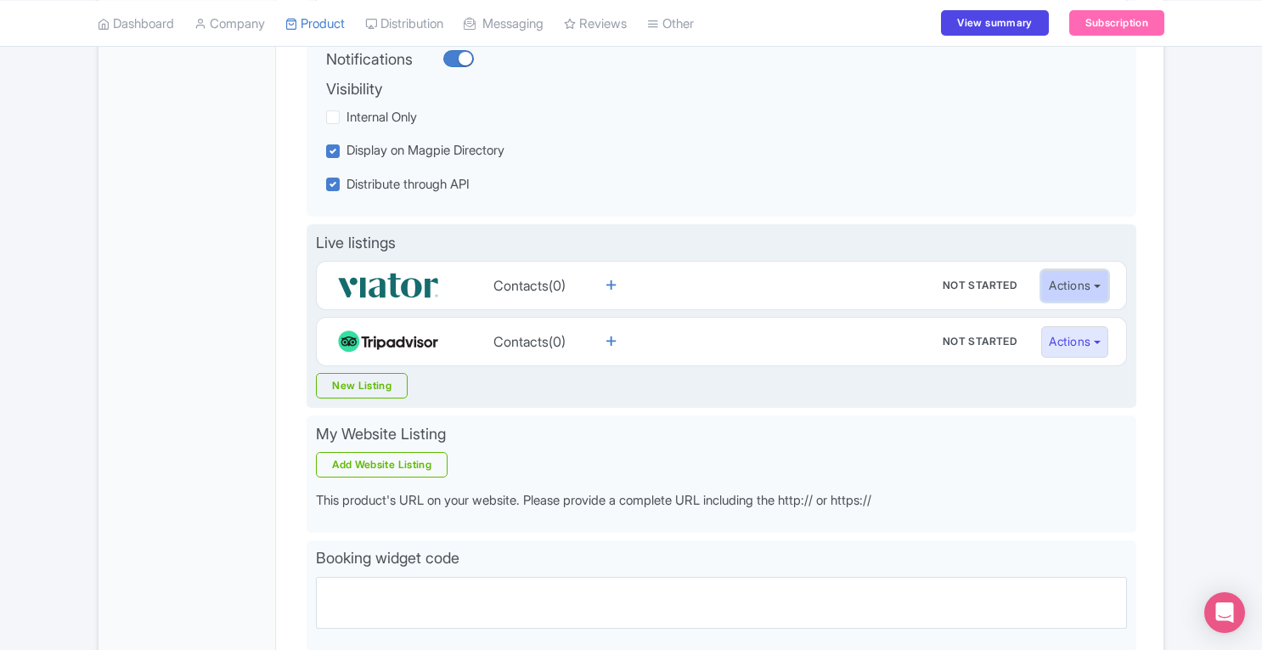
click at [1098, 287] on button "Actions" at bounding box center [1074, 285] width 67 height 31
click at [1060, 349] on link "Reseller page" at bounding box center [1122, 348] width 161 height 26
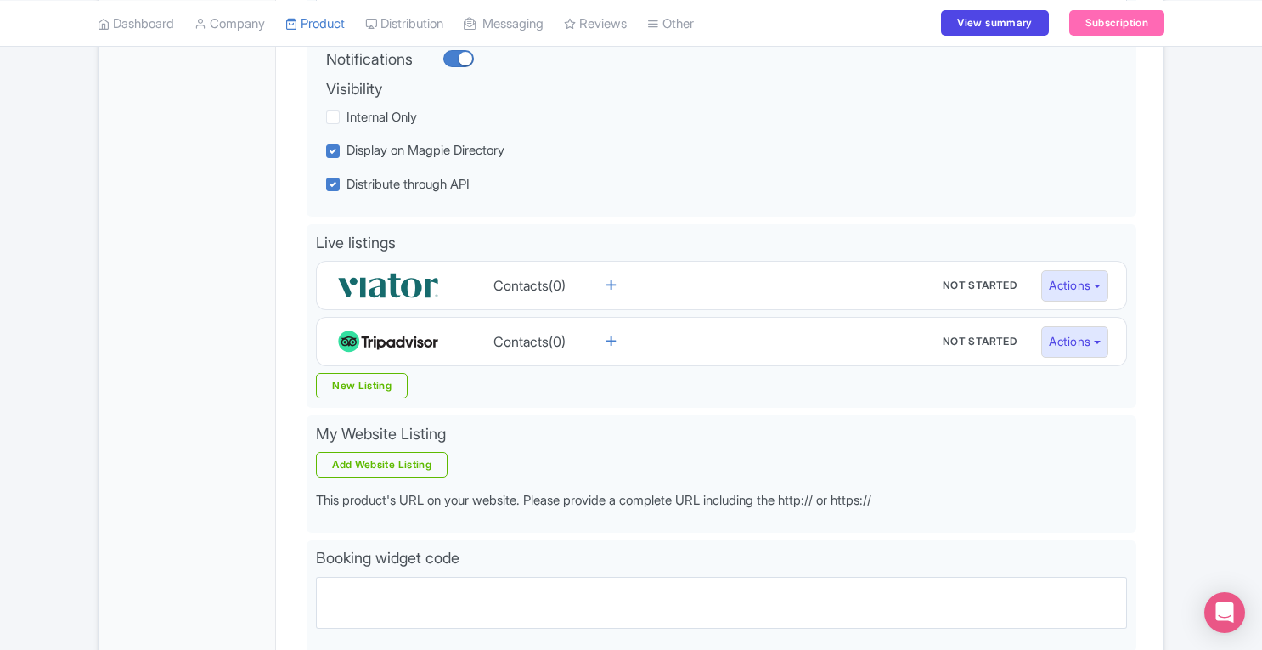
scroll to position [0, 0]
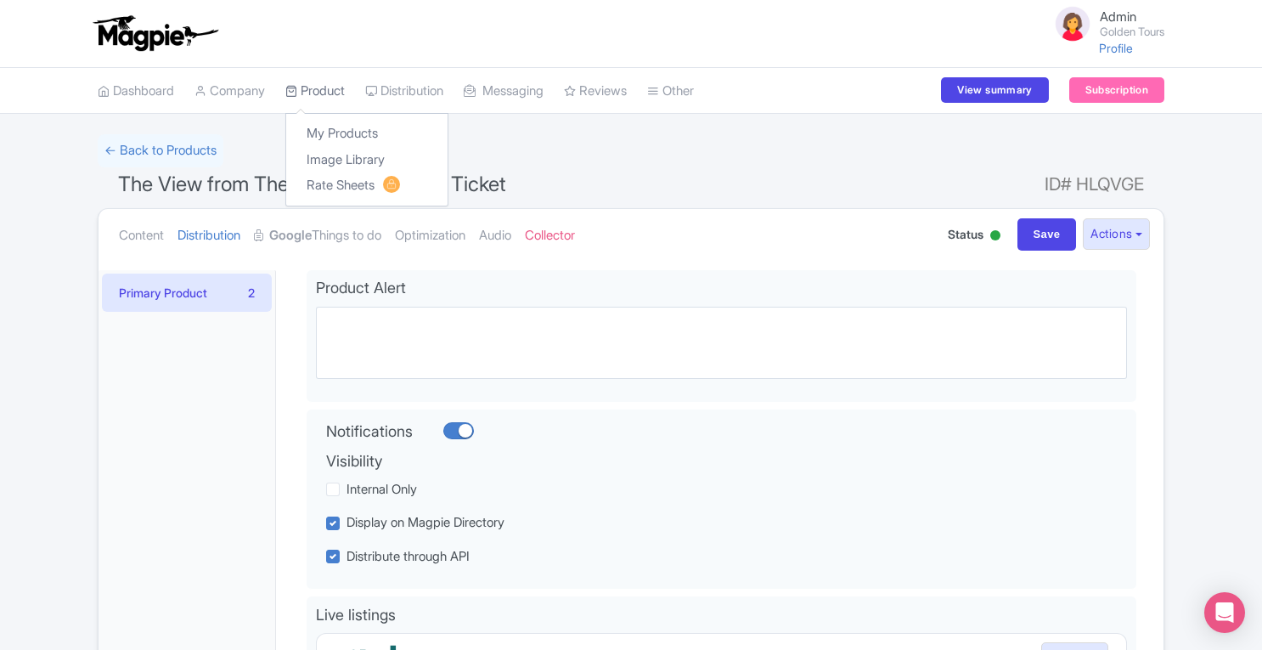
click at [330, 93] on link "Product" at bounding box center [314, 91] width 59 height 47
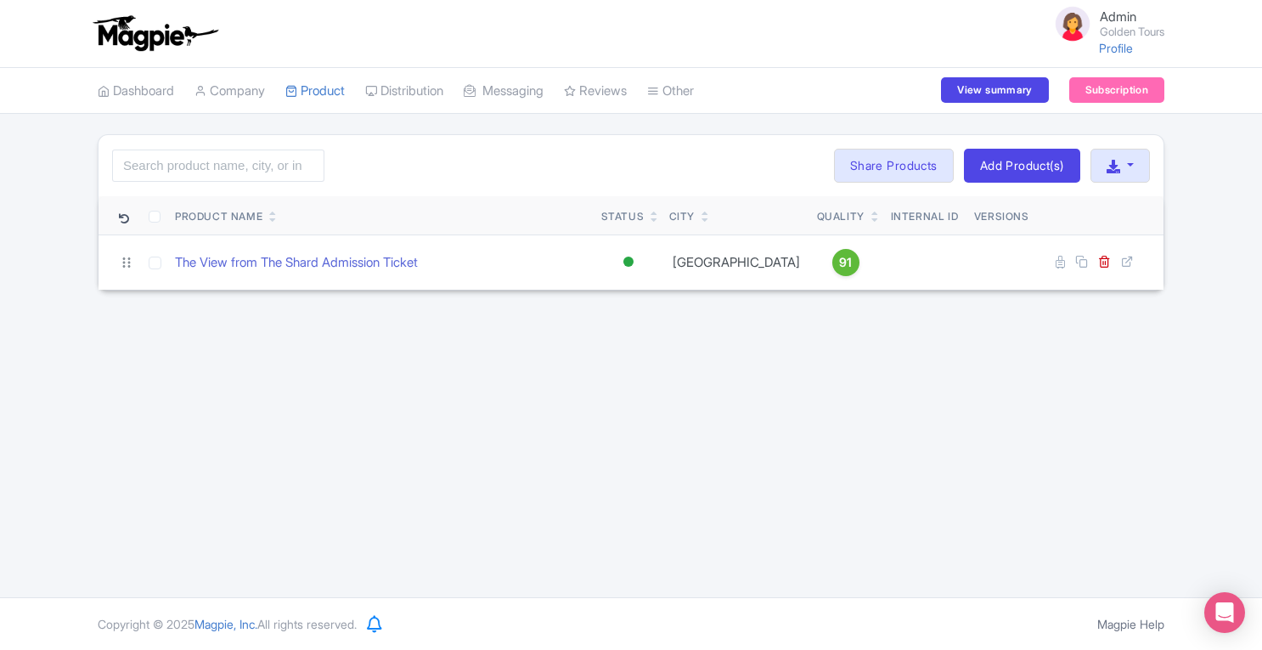
click at [330, 93] on link "Product" at bounding box center [314, 91] width 59 height 47
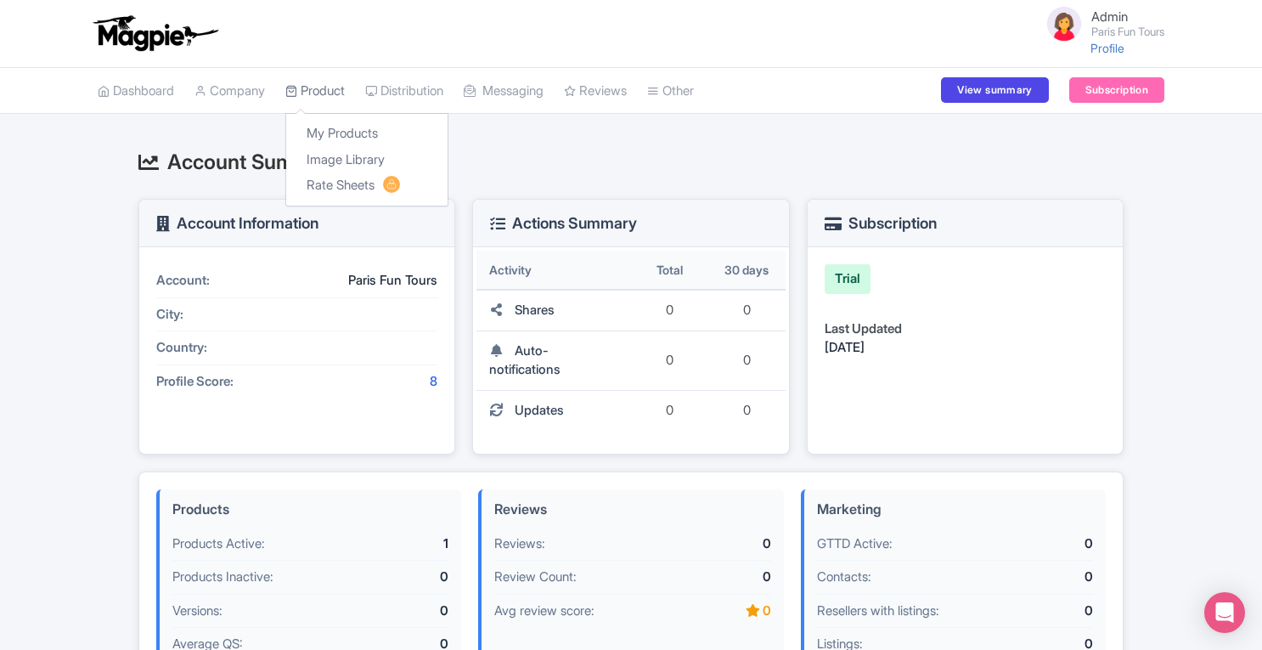
click at [324, 86] on link "Product" at bounding box center [314, 91] width 59 height 47
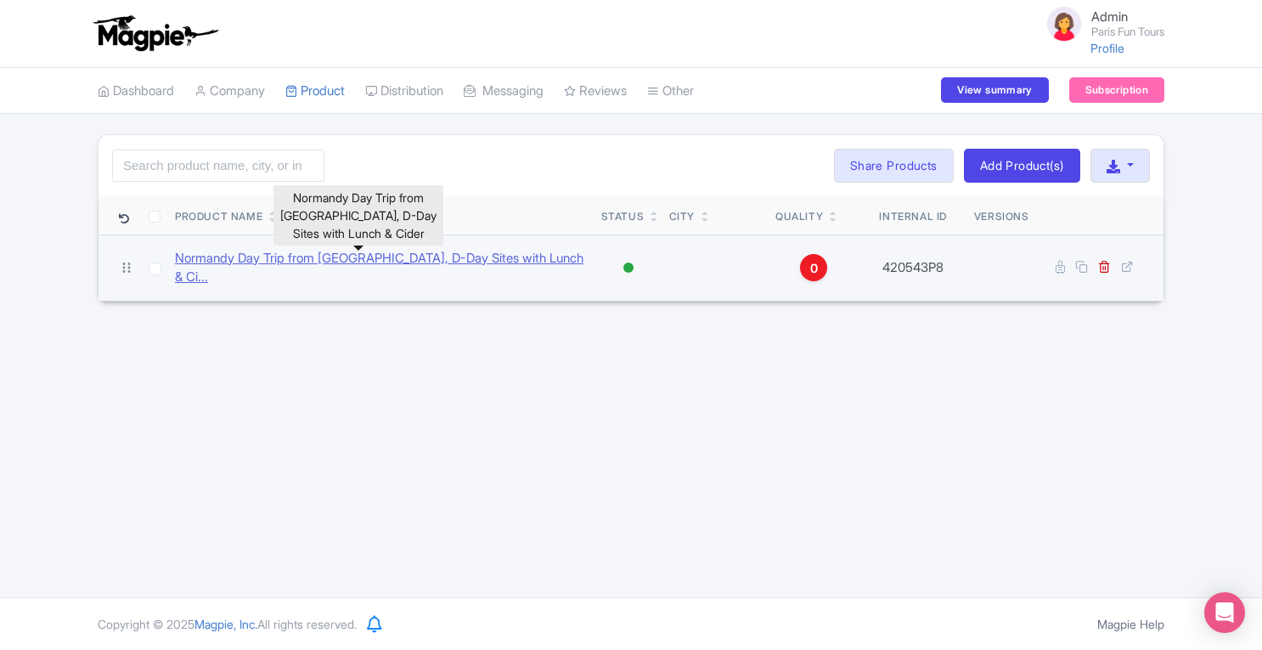
click at [465, 259] on link "Normandy Day Trip from [GEOGRAPHIC_DATA], D-Day Sites with Lunch & Ci..." at bounding box center [381, 268] width 413 height 38
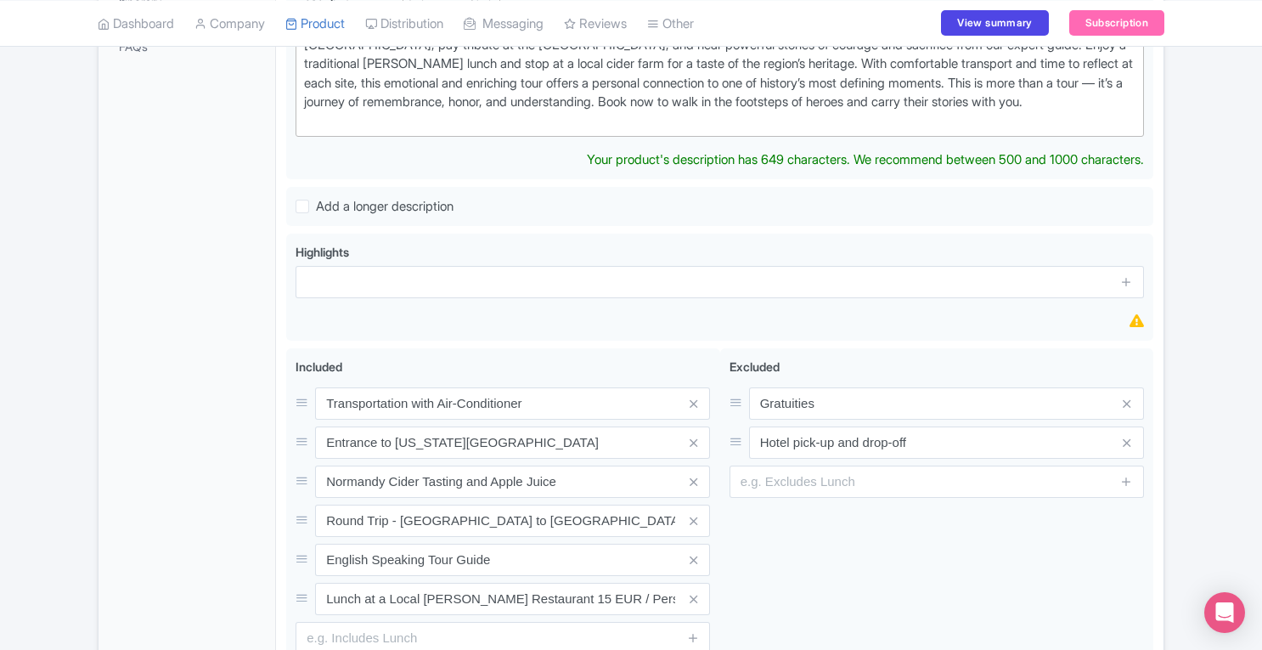
scroll to position [647, 0]
